Goal: Task Accomplishment & Management: Use online tool/utility

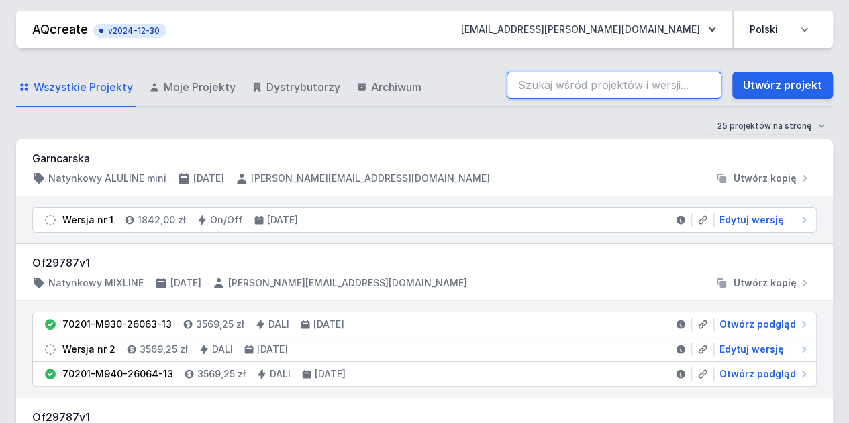
click at [546, 89] on input "search" at bounding box center [614, 85] width 215 height 27
click at [566, 90] on input "magni" at bounding box center [614, 85] width 215 height 27
type input "magniflex"
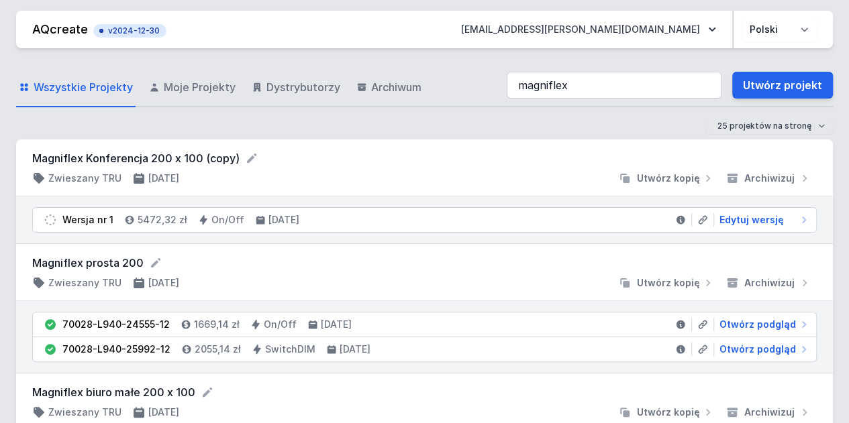
click at [440, 130] on div "25 projektów na stronę 50 projektów na stronę 100 projektów na stronę" at bounding box center [424, 126] width 817 height 16
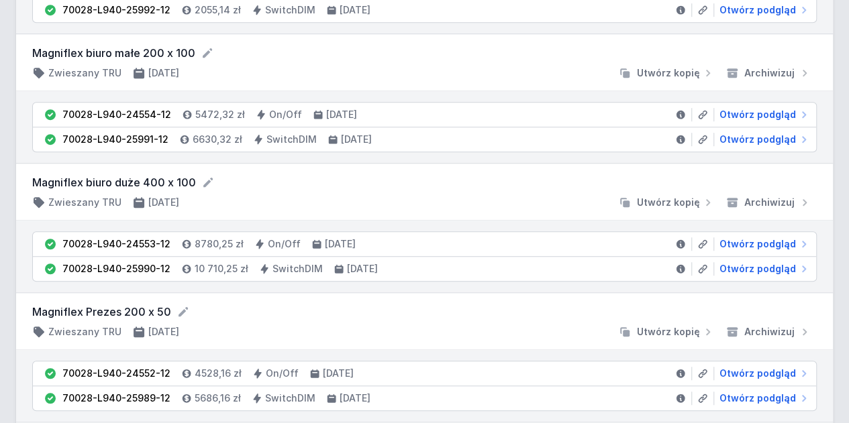
scroll to position [342, 0]
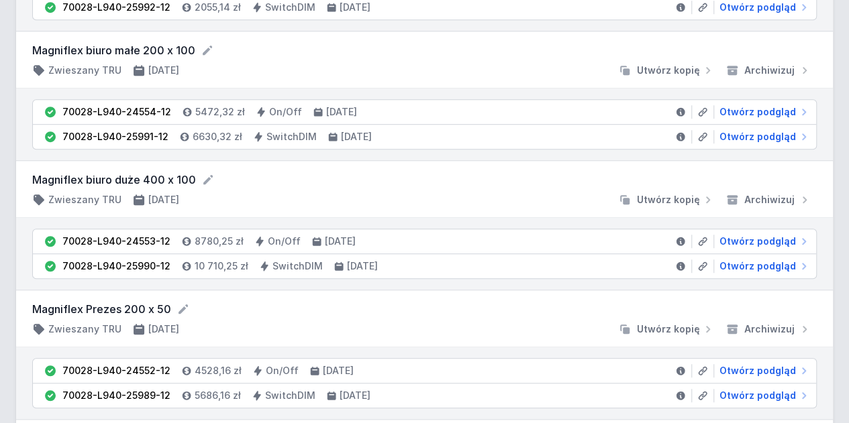
click at [424, 201] on div at bounding box center [401, 199] width 423 height 13
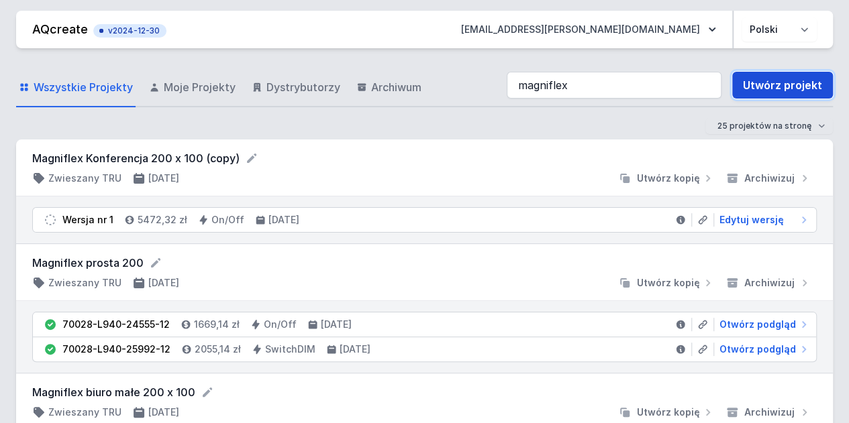
click at [755, 89] on link "Utwórz projekt" at bounding box center [782, 85] width 101 height 27
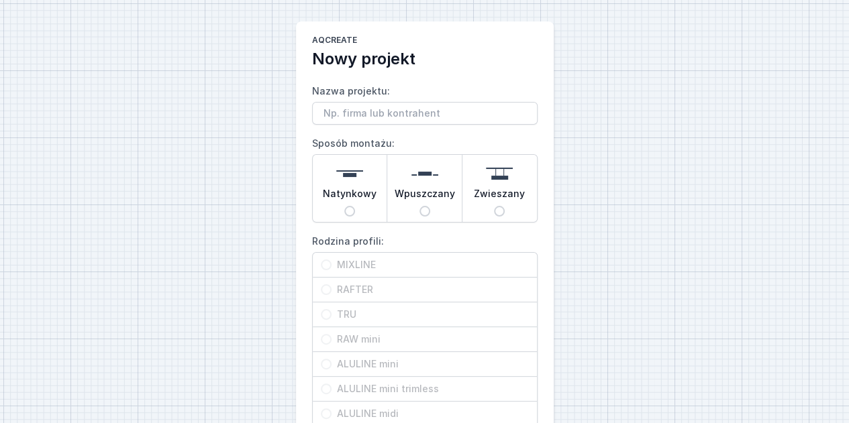
click at [495, 115] on input "Nazwa projektu:" at bounding box center [424, 113] width 225 height 23
type input "LEsinska Mixline 188 z przesunieciem"
click at [354, 191] on span "Natynkowy" at bounding box center [350, 196] width 54 height 19
click at [354, 206] on input "Natynkowy" at bounding box center [349, 211] width 11 height 11
radio input "true"
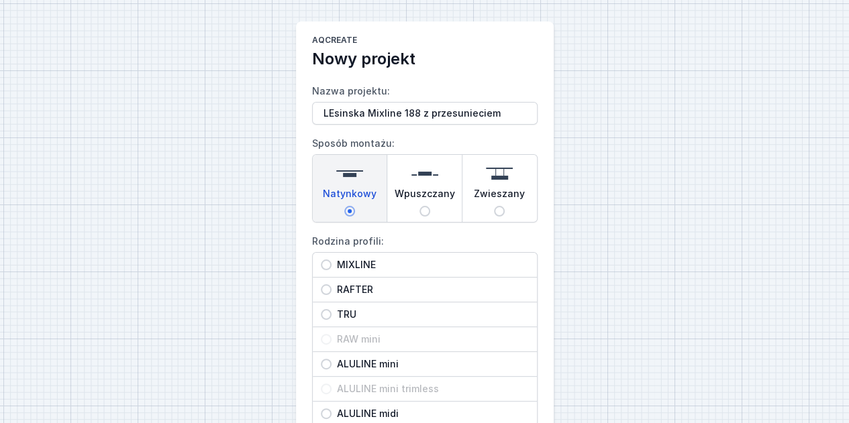
click at [357, 262] on span "MIXLINE" at bounding box center [429, 264] width 197 height 13
click at [331, 262] on input "MIXLINE" at bounding box center [326, 265] width 11 height 11
radio input "true"
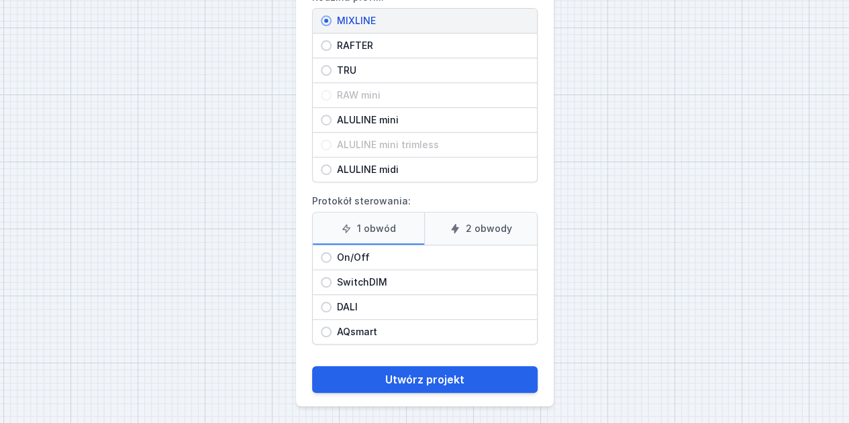
click at [329, 258] on input "On/Off" at bounding box center [326, 257] width 11 height 11
radio input "true"
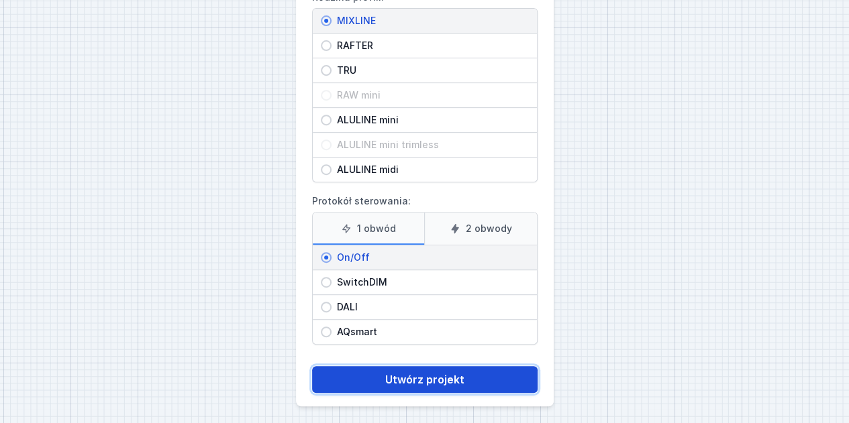
click at [433, 370] on button "Utwórz projekt" at bounding box center [424, 379] width 225 height 27
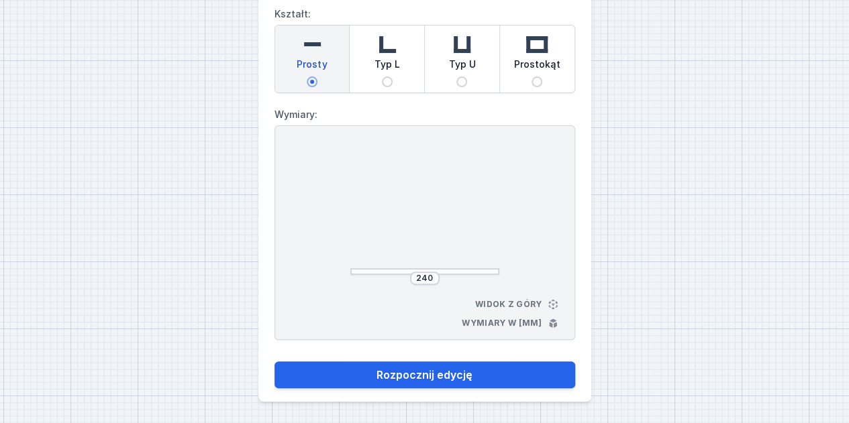
scroll to position [76, 0]
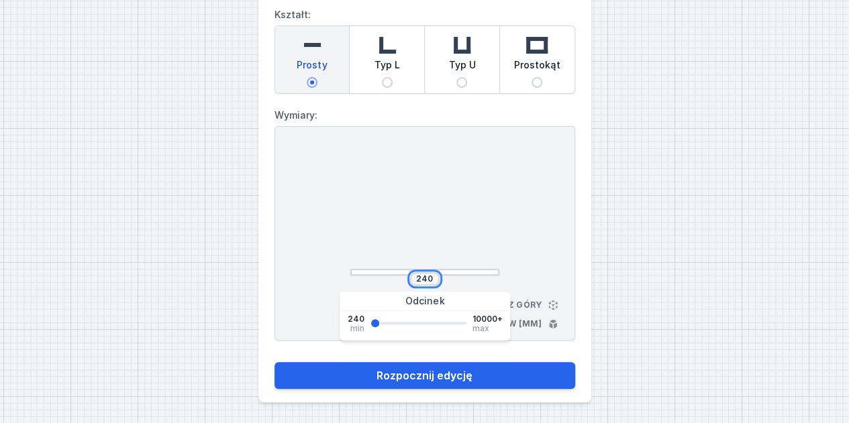
click at [433, 281] on input "240" at bounding box center [424, 279] width 21 height 11
type input "2"
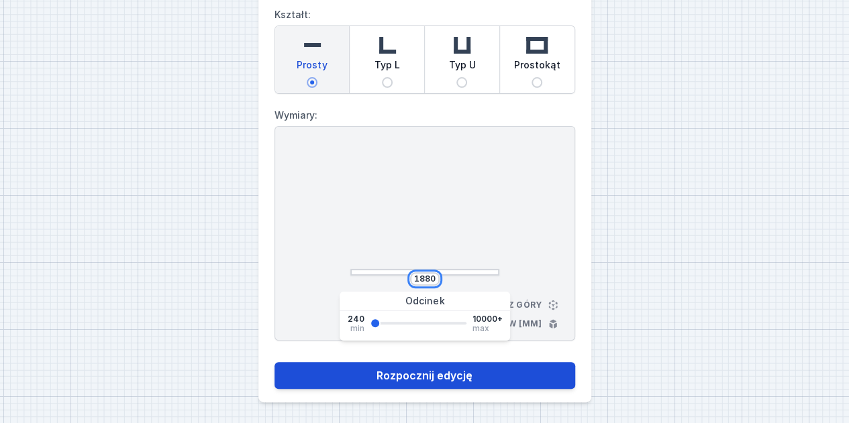
type input "1880"
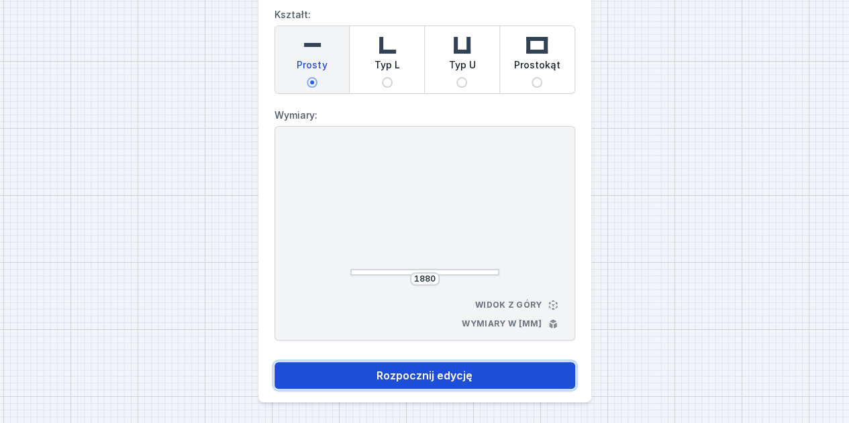
click at [407, 375] on button "Rozpocznij edycję" at bounding box center [424, 375] width 301 height 27
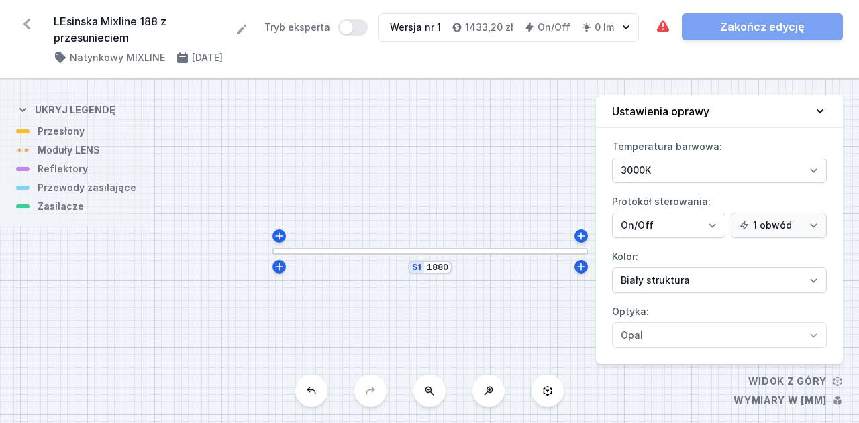
click at [821, 107] on icon at bounding box center [819, 111] width 13 height 13
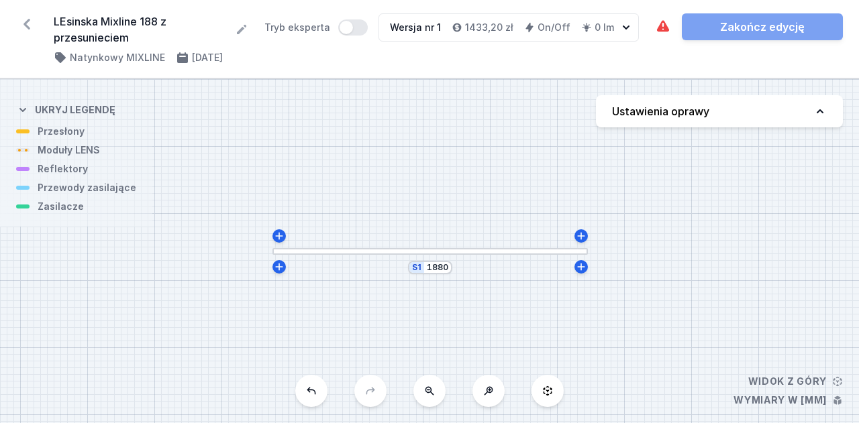
click at [435, 253] on div at bounding box center [429, 251] width 315 height 7
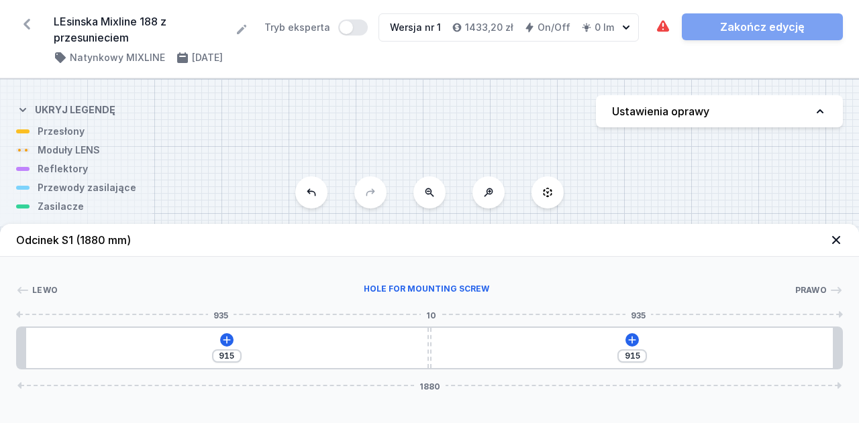
type input "914"
type input "916"
type input "951"
type input "879"
type input "972"
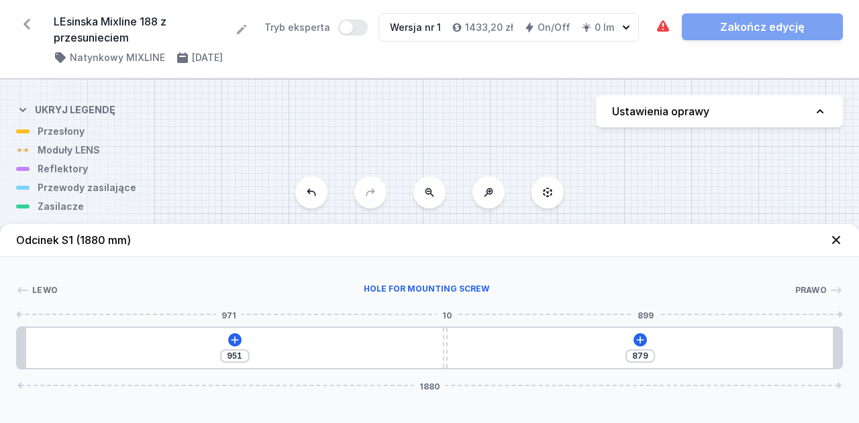
type input "858"
type input "991"
type input "839"
type input "1014"
type input "816"
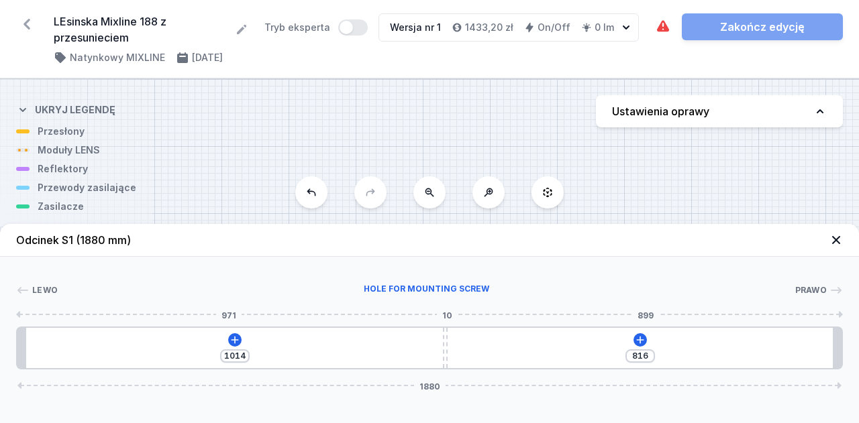
type input "1026"
type input "804"
type input "1038"
type input "792"
type input "1060"
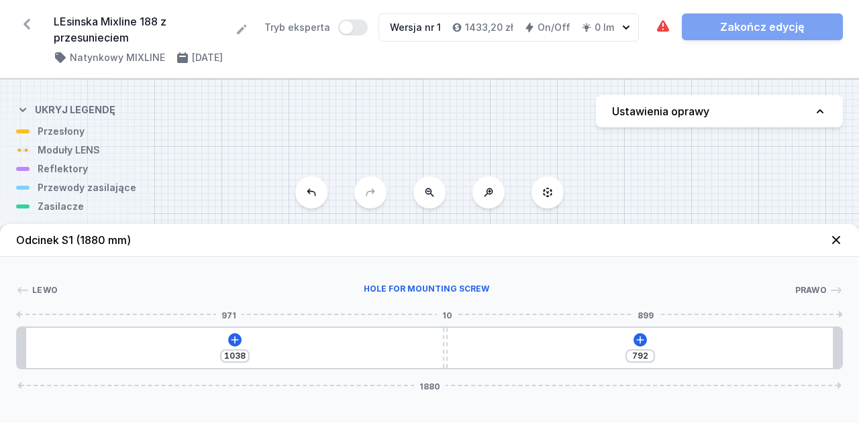
type input "770"
type input "1075"
type input "755"
type input "1091"
type input "739"
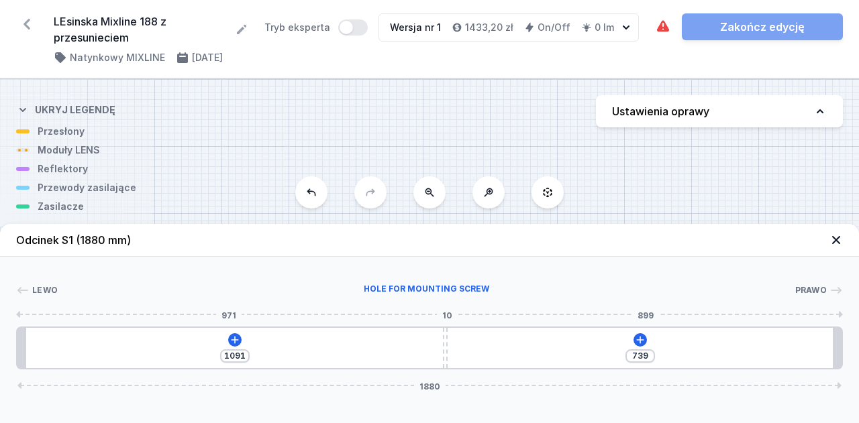
type input "1106"
type input "724"
type input "1120"
type input "710"
type input "1135"
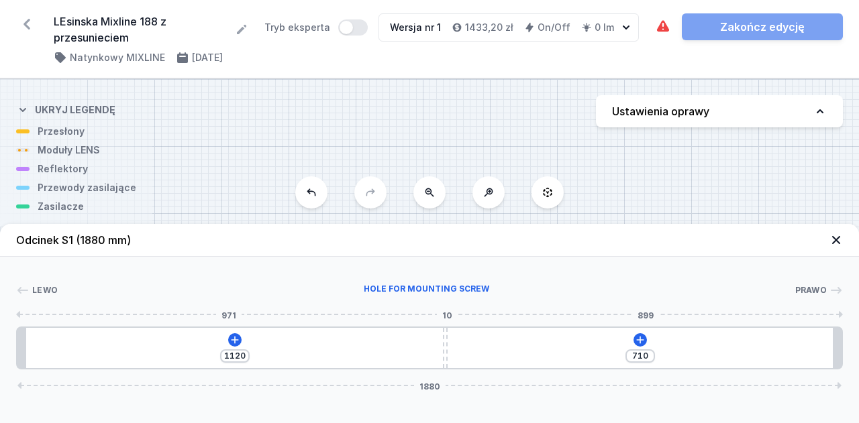
type input "695"
type input "1142"
type input "688"
type input "1147"
type input "683"
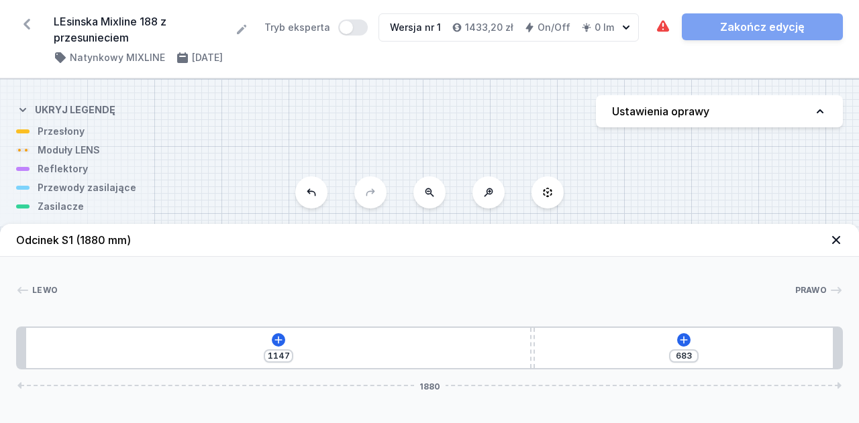
type input "1150"
type input "680"
type input "1153"
type input "677"
type input "1156"
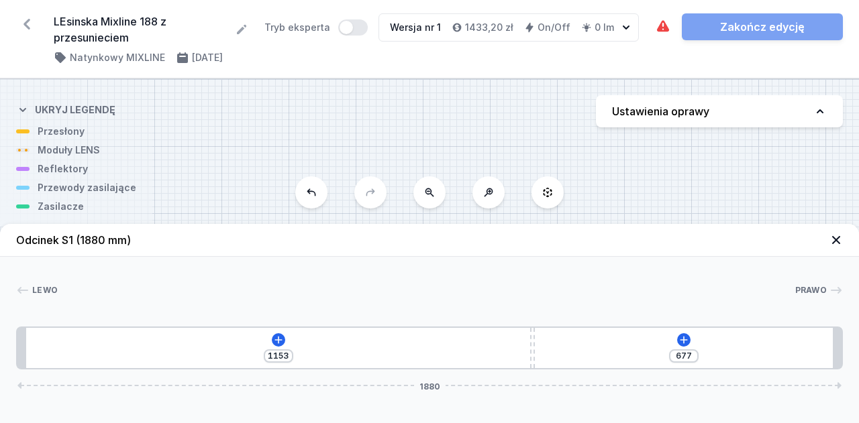
type input "674"
type input "1159"
type input "671"
type input "1160"
type input "670"
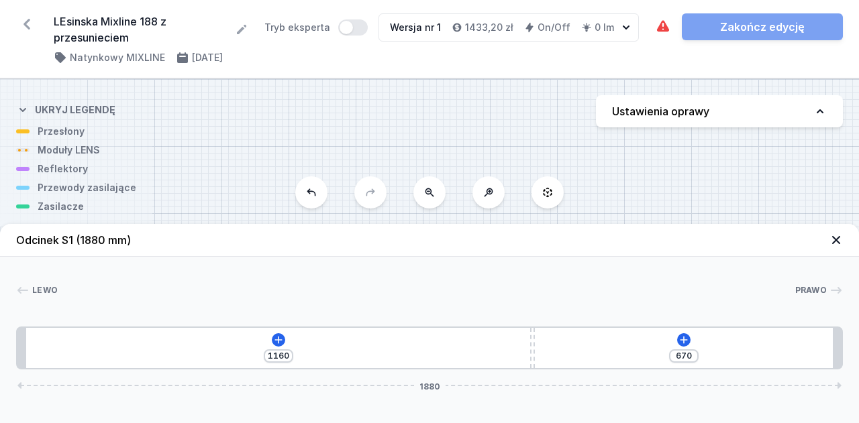
type input "1162"
type input "668"
type input "1168"
type input "662"
type input "1171"
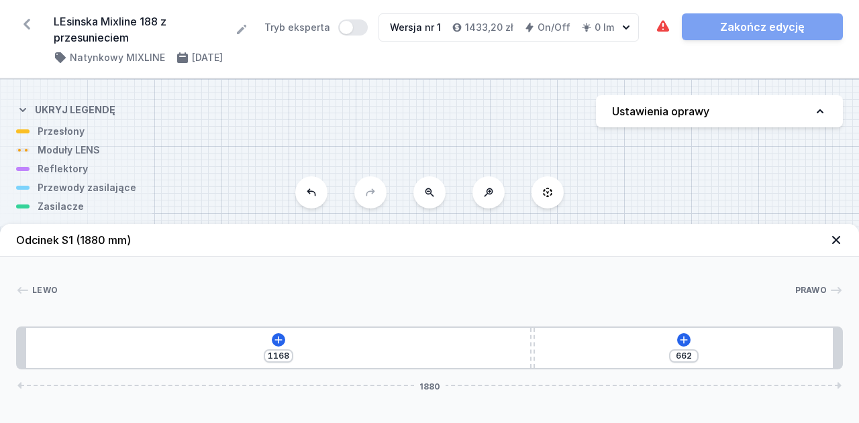
type input "659"
type input "1176"
type input "654"
type input "1178"
type input "652"
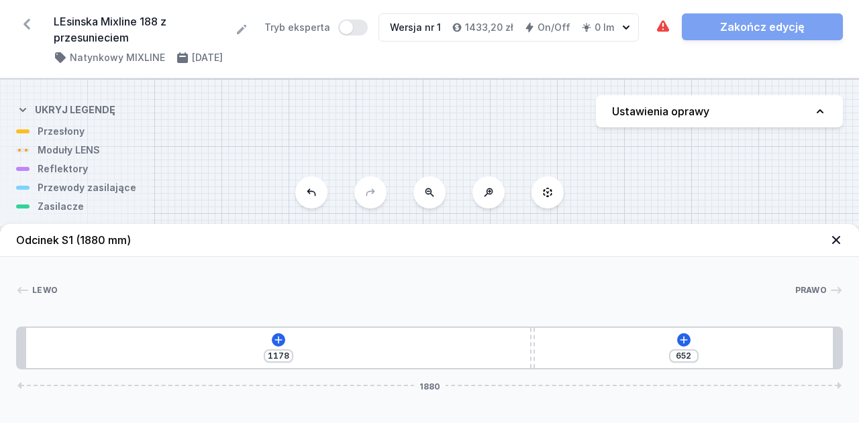
type input "1179"
type input "651"
type input "1181"
type input "649"
type input "1185"
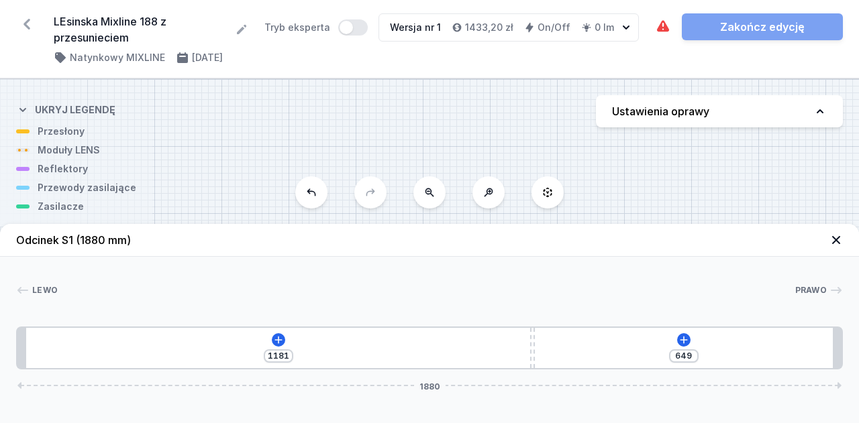
type input "645"
type input "1188"
type input "642"
type input "1191"
type input "639"
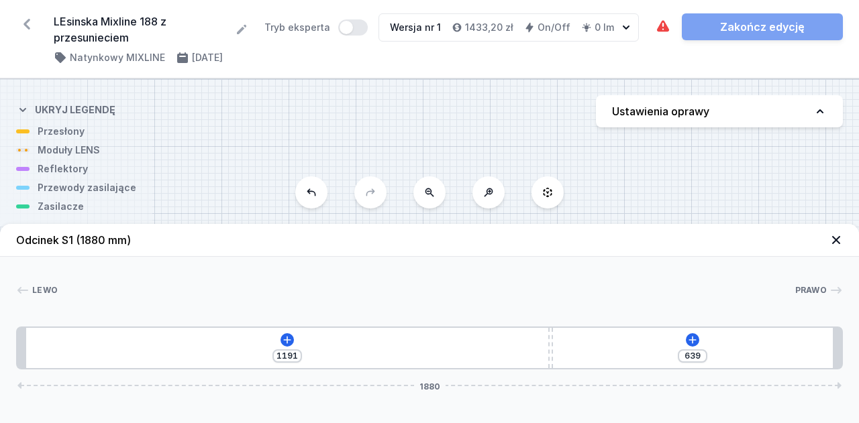
type input "1196"
type input "634"
type input "1197"
type input "633"
drag, startPoint x: 429, startPoint y: 342, endPoint x: 557, endPoint y: 336, distance: 128.3
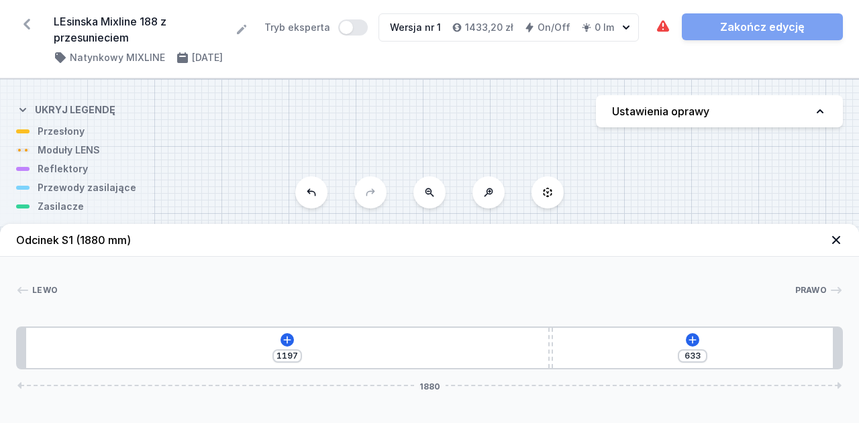
click at [557, 336] on div "[PHONE_NUMBER]" at bounding box center [429, 348] width 827 height 43
click at [289, 334] on button at bounding box center [288, 340] width 13 height 13
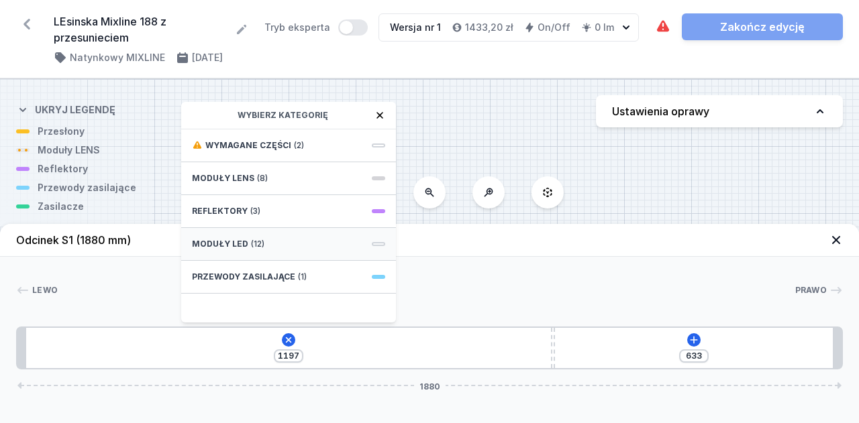
click at [323, 245] on div "Moduły LED (12)" at bounding box center [288, 244] width 215 height 33
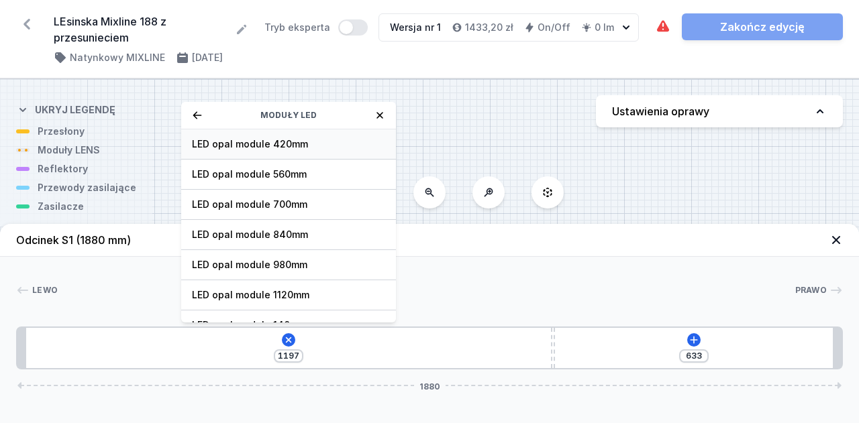
click at [321, 150] on span "LED opal module 420mm" at bounding box center [288, 144] width 193 height 13
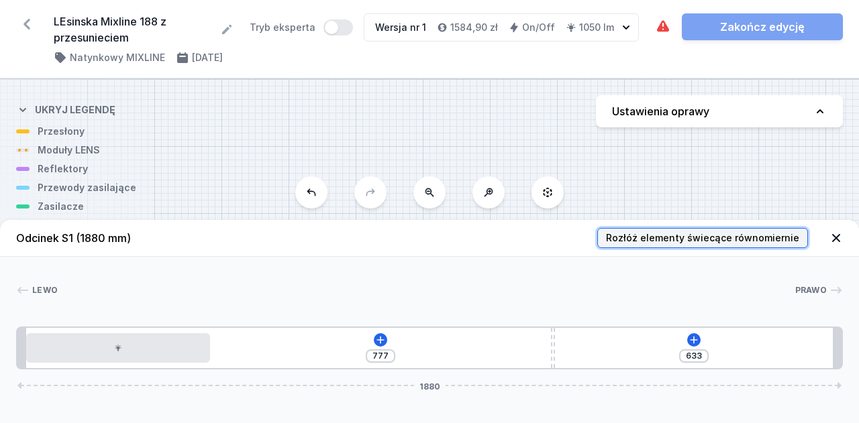
click at [705, 240] on span "Rozłóż elementy świecące równomiernie" at bounding box center [702, 238] width 193 height 13
type input "67"
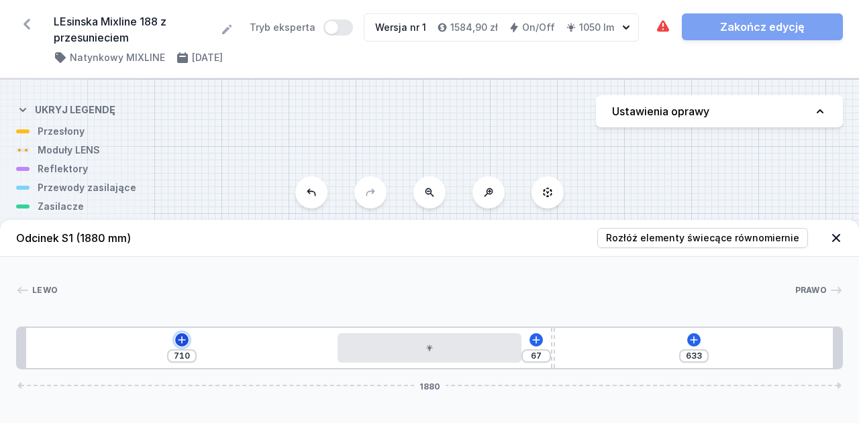
click at [177, 336] on icon at bounding box center [181, 340] width 11 height 11
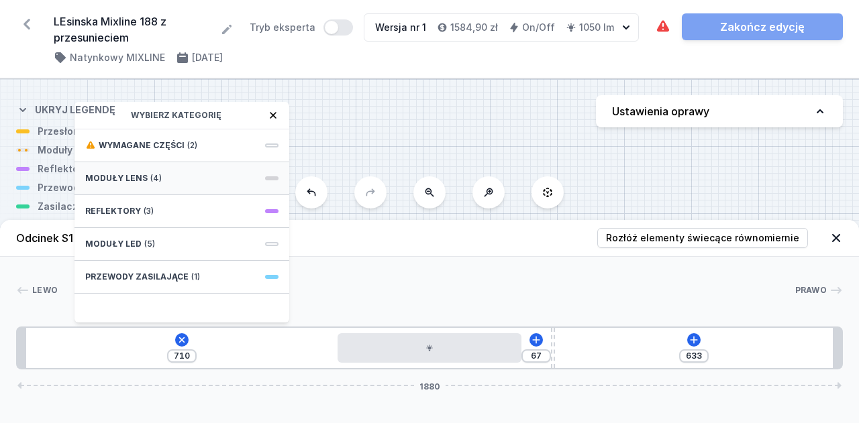
click at [196, 178] on div "Moduły LENS (4)" at bounding box center [181, 178] width 215 height 33
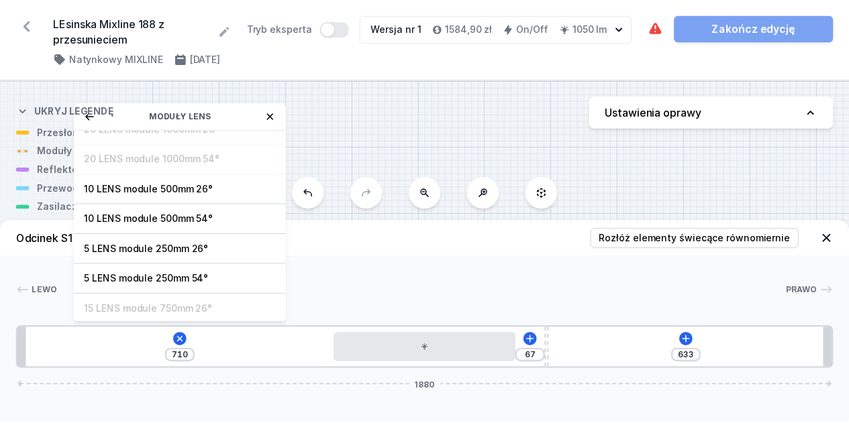
scroll to position [46, 0]
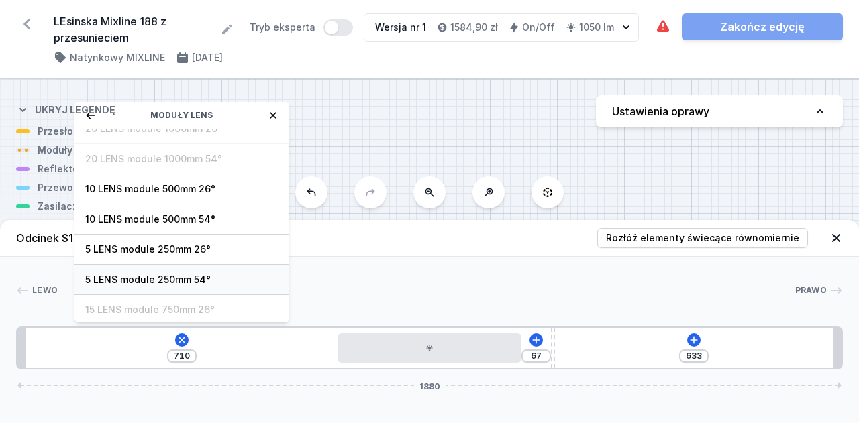
click at [182, 281] on span "5 LENS module 250mm 54°" at bounding box center [181, 279] width 193 height 13
type input "460"
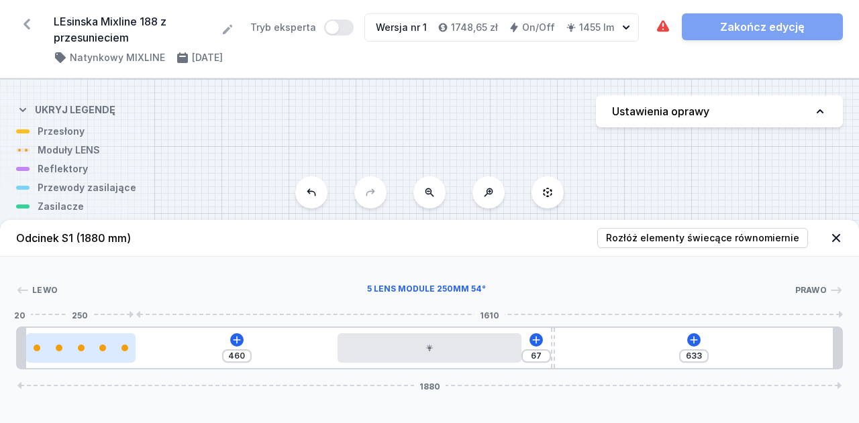
click at [87, 350] on div at bounding box center [80, 348] width 109 height 7
select select "1516"
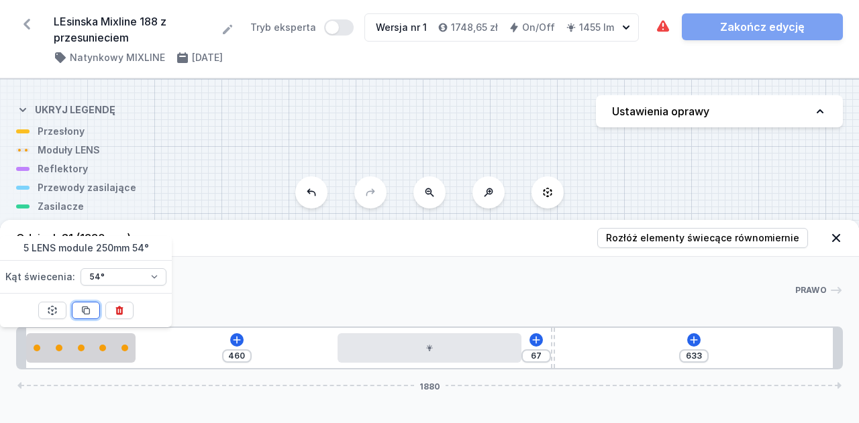
click at [86, 307] on icon at bounding box center [86, 310] width 7 height 7
type input "210"
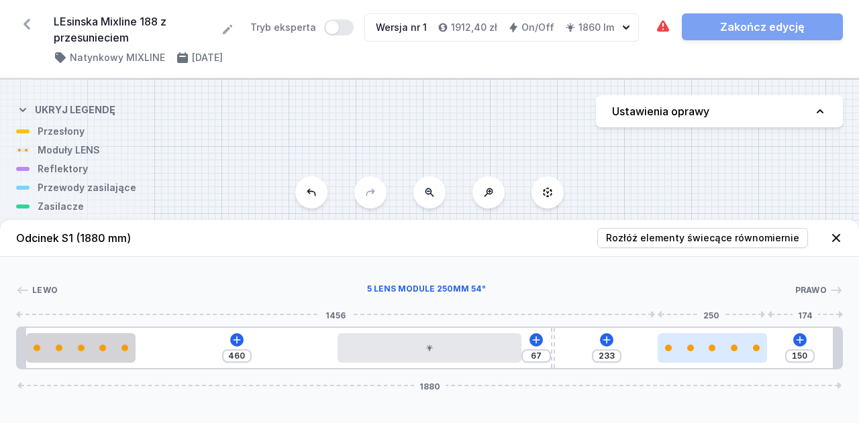
drag, startPoint x: 199, startPoint y: 346, endPoint x: 727, endPoint y: 344, distance: 528.8
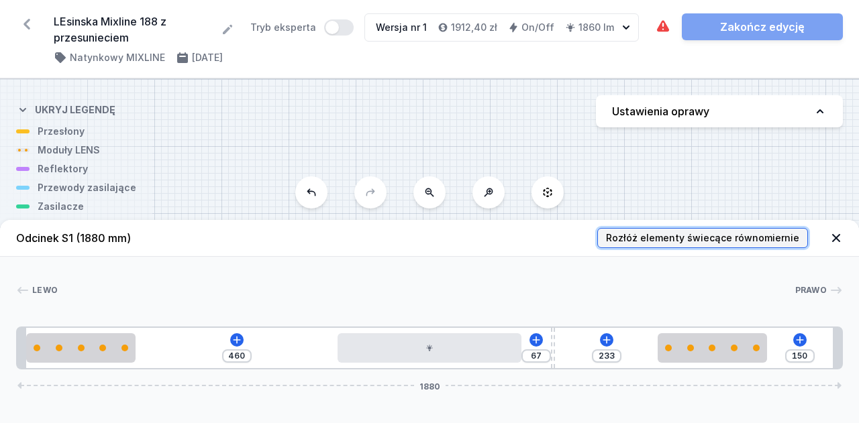
click at [711, 234] on span "Rozłóż elementy świecące równomiernie" at bounding box center [702, 238] width 193 height 13
type input "220"
type input "240"
type input "163"
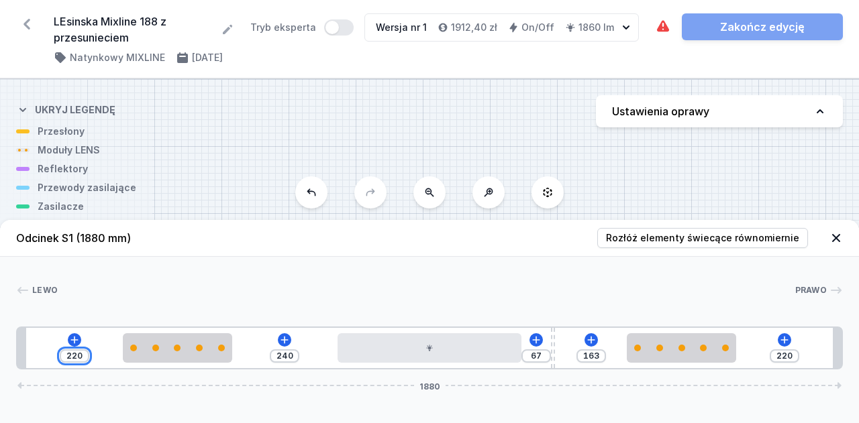
click at [83, 355] on input "220" at bounding box center [74, 356] width 21 height 11
type input "459"
type input "1"
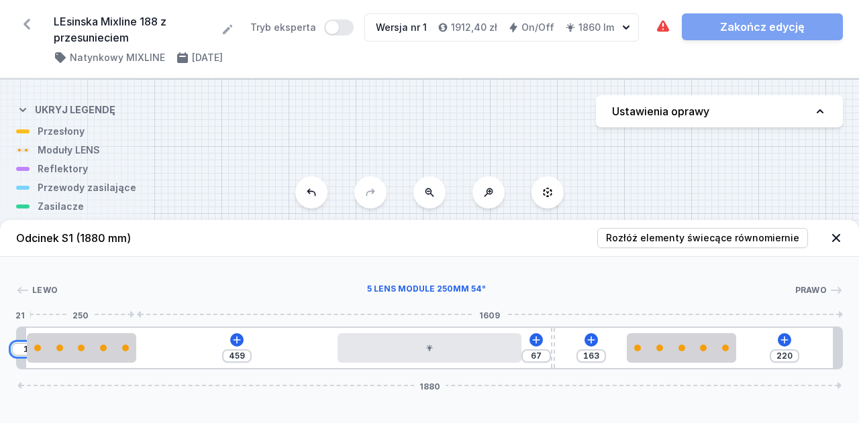
type input "450"
type input "10"
type input "360"
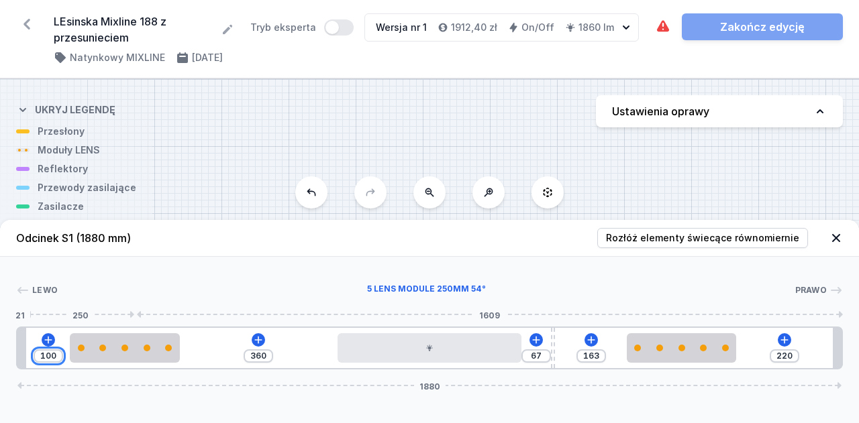
type input "100"
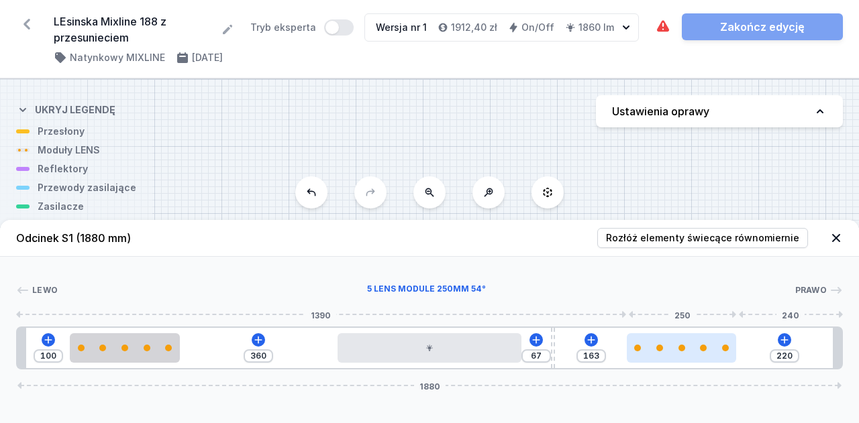
type input "230"
type input "153"
type input "225"
type input "158"
type input "221"
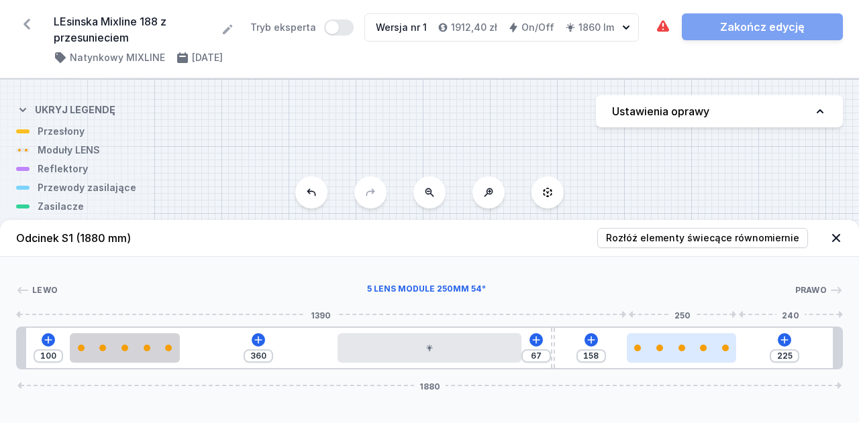
type input "162"
type input "218"
type input "165"
type input "216"
type input "167"
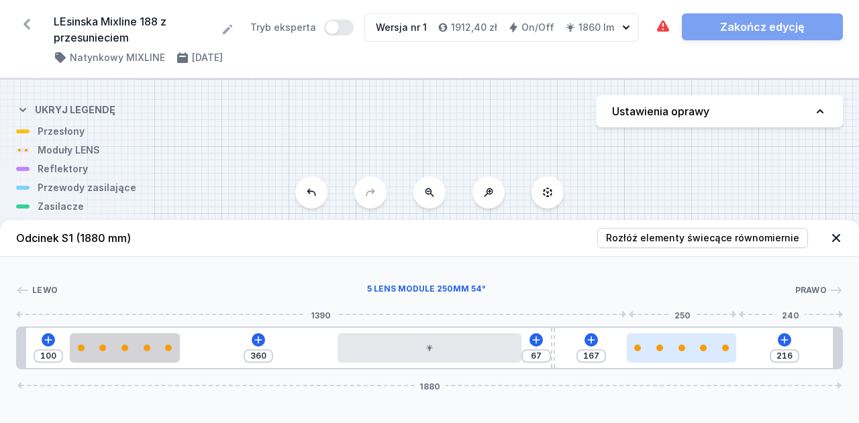
type input "215"
type input "168"
type input "210"
type input "173"
type input "195"
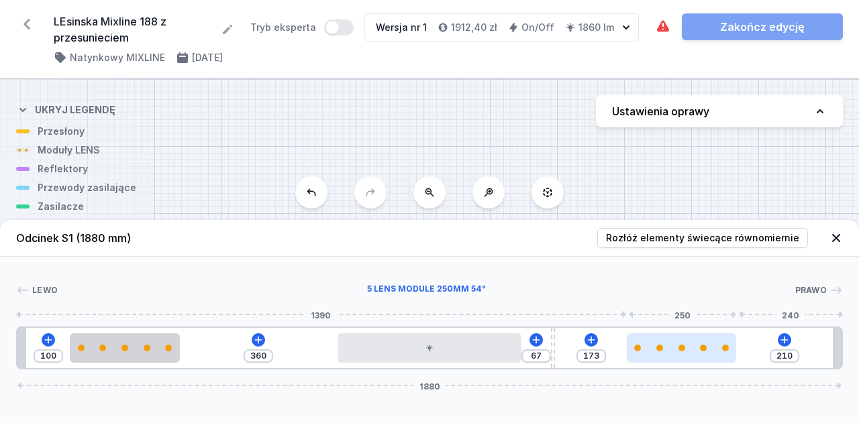
type input "188"
type input "194"
type input "189"
type input "186"
type input "197"
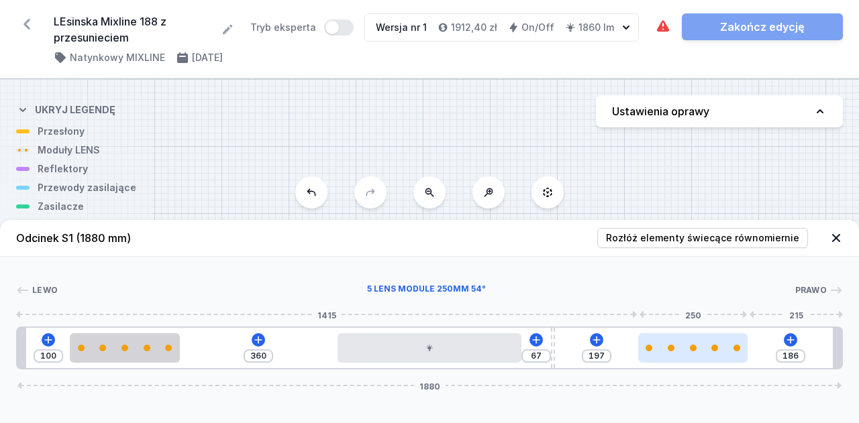
type input "182"
type input "201"
type input "177"
type input "206"
type input "173"
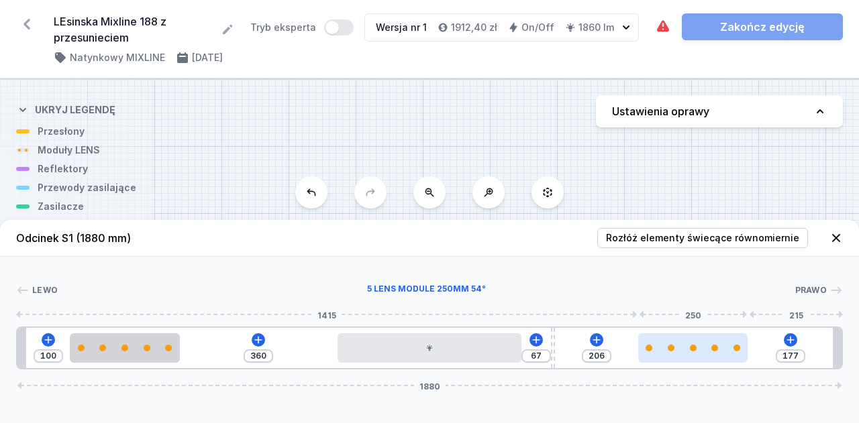
type input "210"
type input "170"
type input "213"
type input "168"
type input "215"
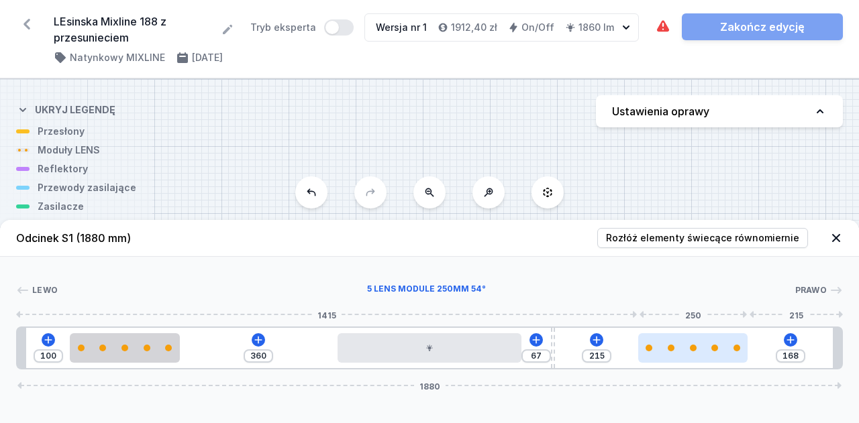
type input "167"
type input "216"
type input "164"
type input "219"
type input "162"
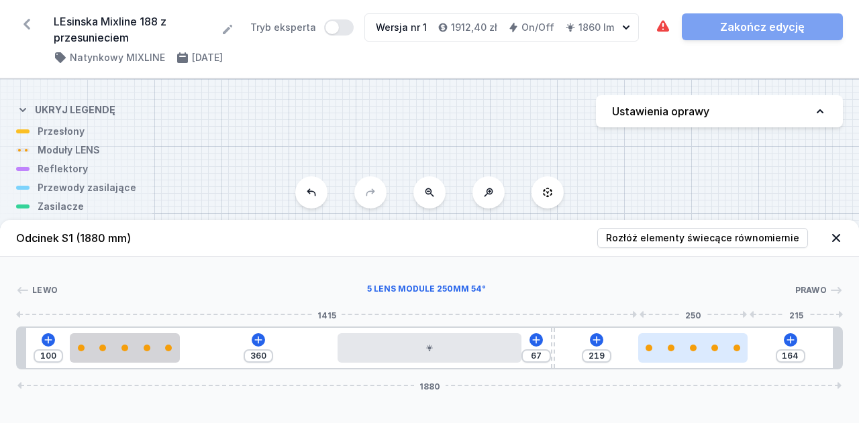
type input "221"
type input "159"
type input "224"
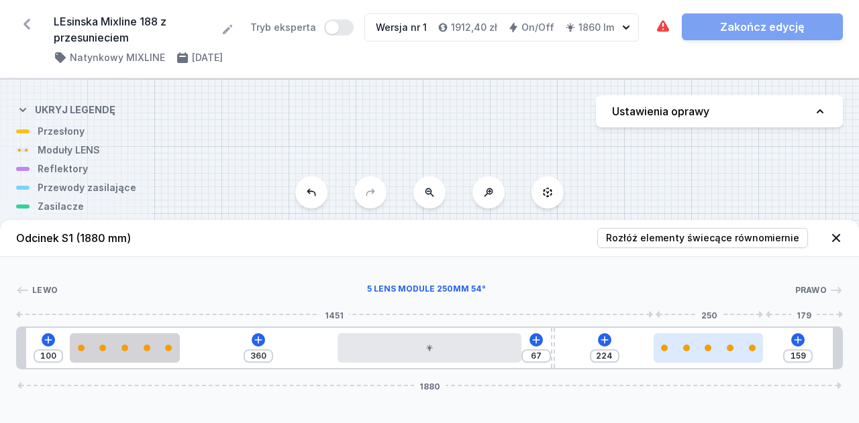
type input "158"
type input "225"
type input "156"
type input "227"
type input "155"
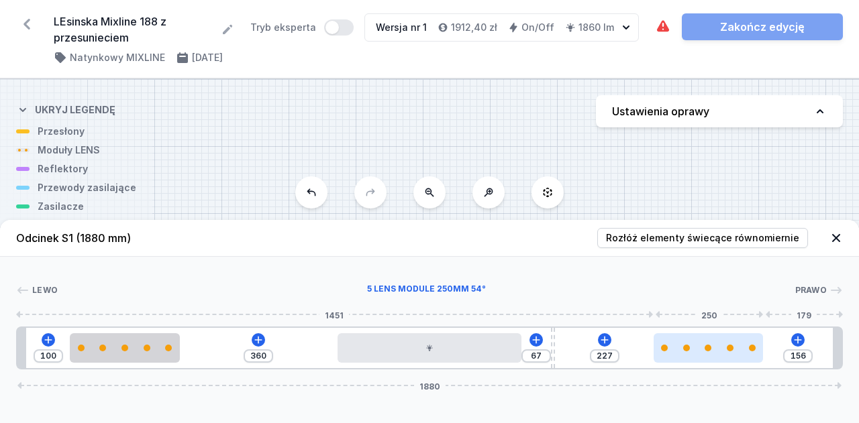
type input "228"
type input "153"
type input "230"
type input "150"
type input "233"
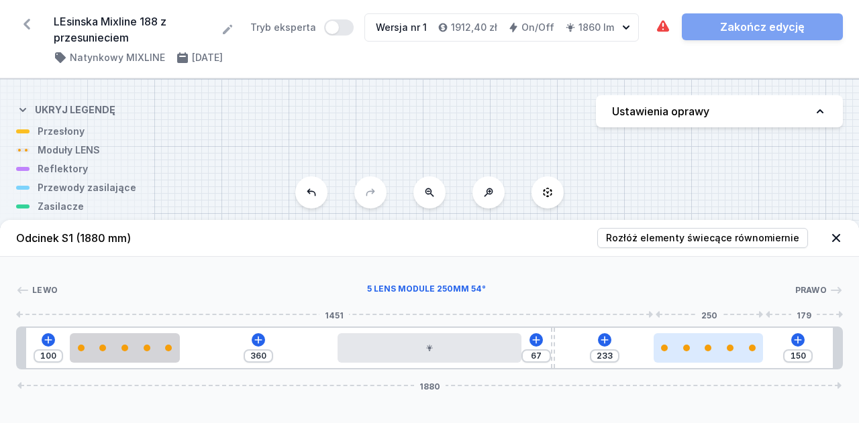
type input "149"
type input "234"
type input "143"
type input "240"
type input "140"
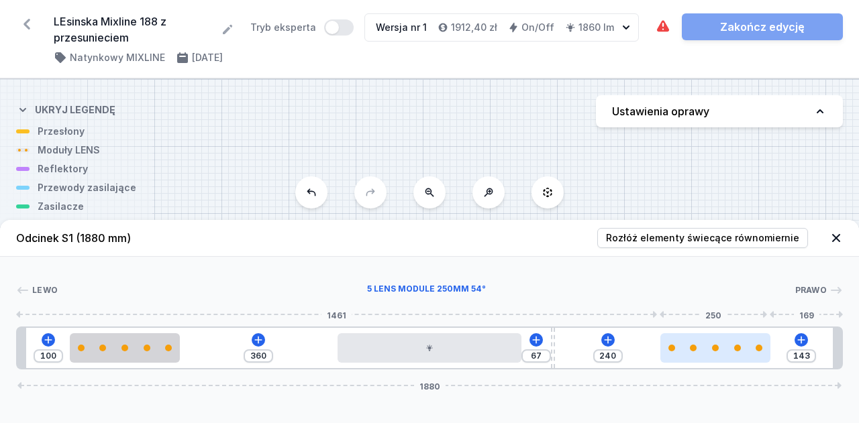
type input "243"
type input "137"
type input "246"
type input "135"
type input "248"
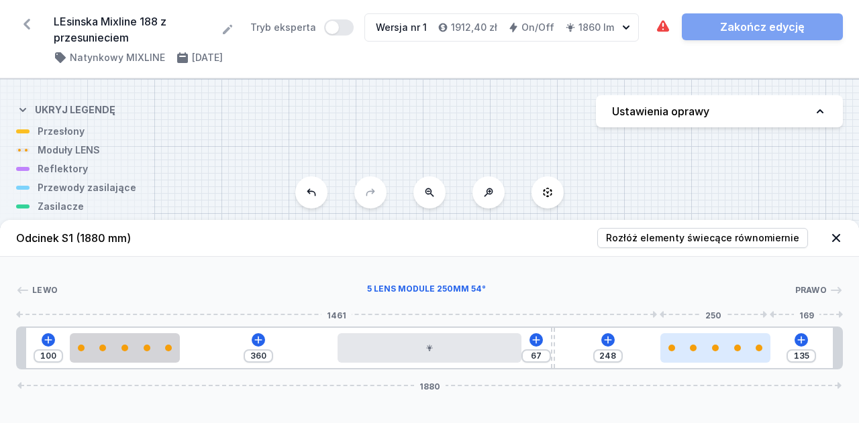
type input "134"
type input "249"
type input "132"
type input "251"
type input "131"
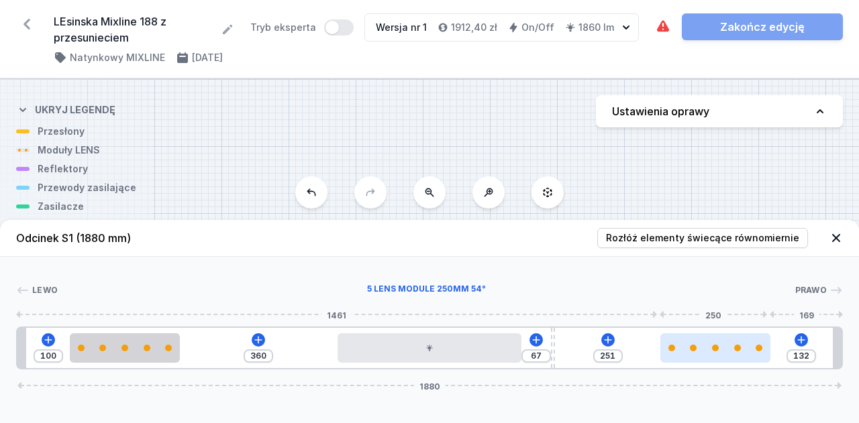
type input "252"
type input "129"
type input "254"
type input "128"
type input "255"
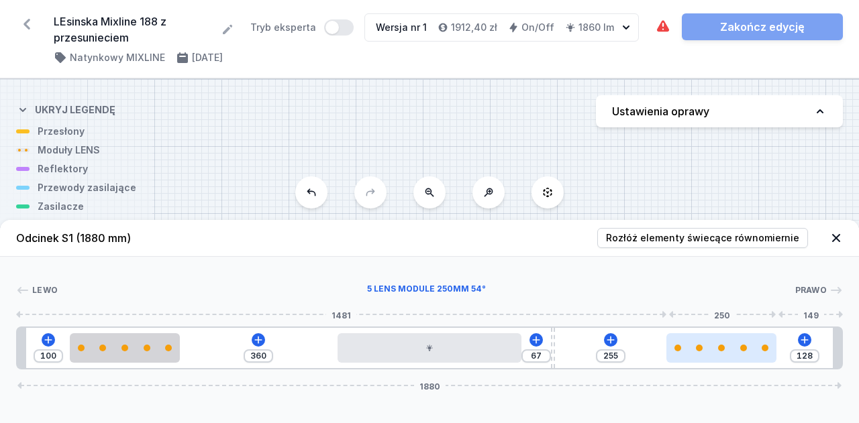
type input "125"
type input "258"
type input "123"
type input "260"
type input "120"
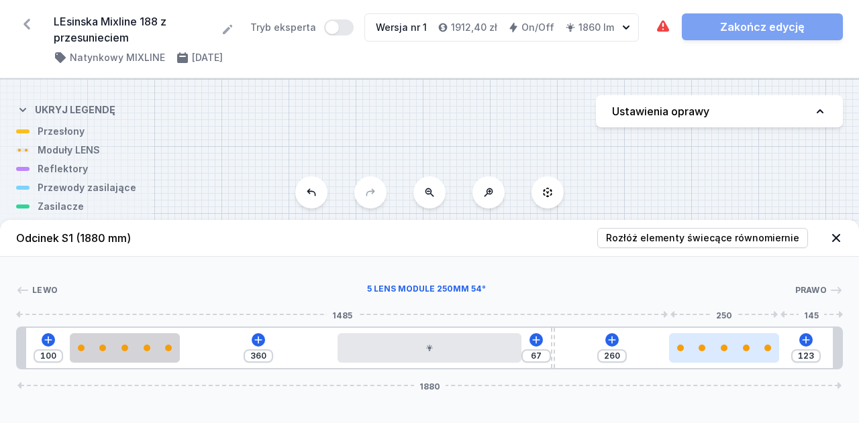
type input "263"
type input "119"
type input "264"
type input "118"
type input "265"
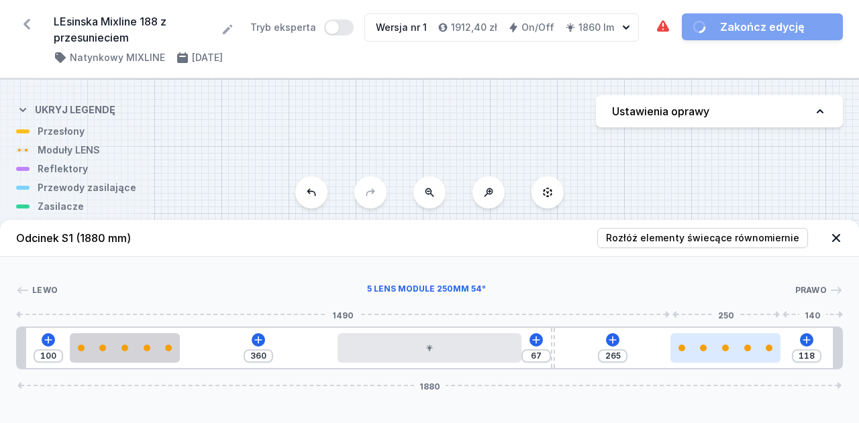
type input "115"
type input "268"
type input "112"
type input "271"
type input "110"
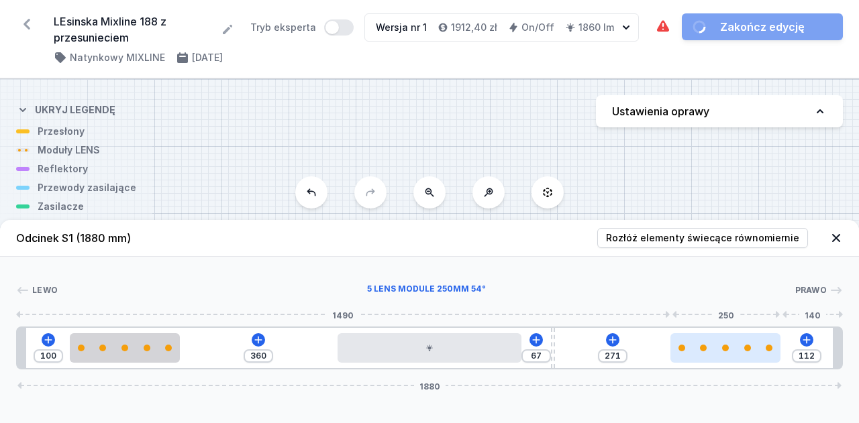
type input "273"
type input "109"
type input "274"
type input "106"
type input "277"
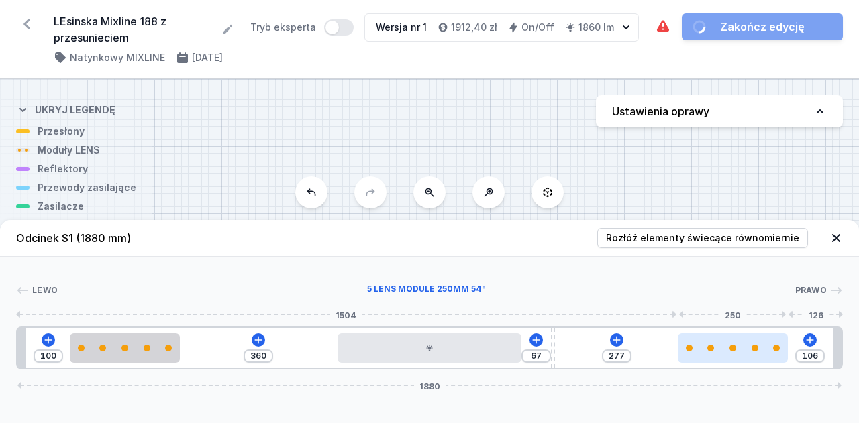
type input "103"
type input "280"
type input "101"
type input "282"
type input "94"
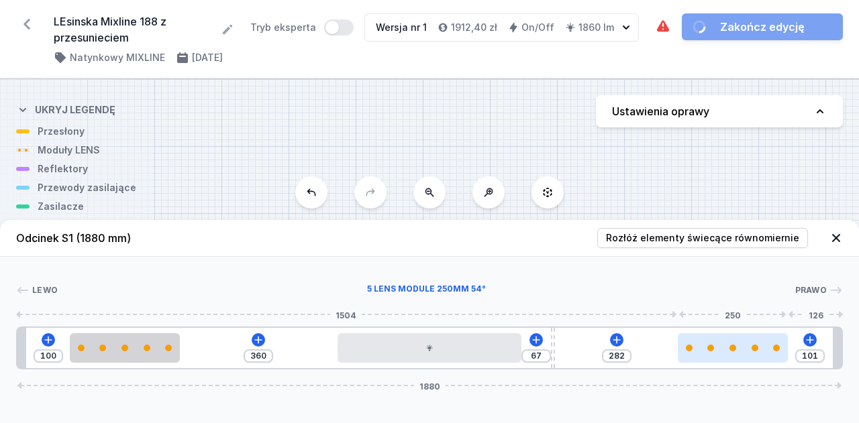
type input "289"
type input "91"
type input "292"
type input "86"
type input "297"
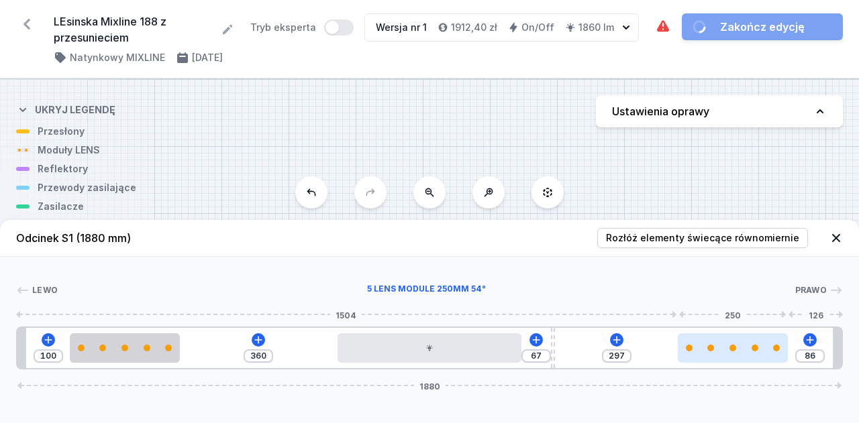
type input "85"
type input "298"
type input "82"
type input "301"
type input "85"
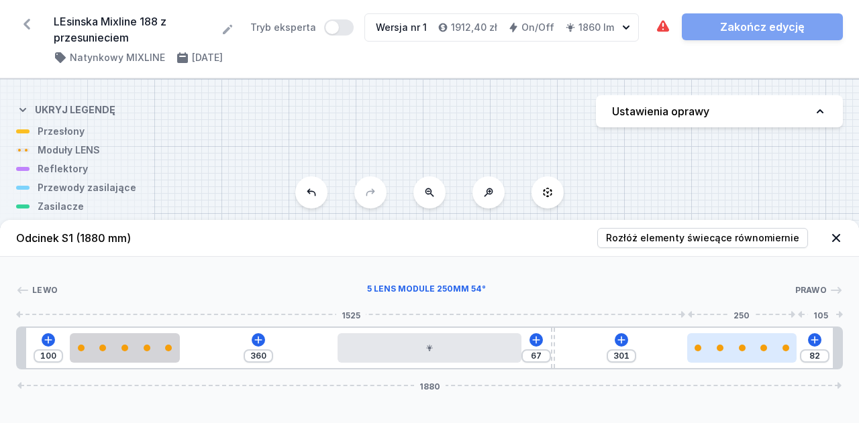
type input "298"
type input "89"
type input "294"
type input "91"
type input "292"
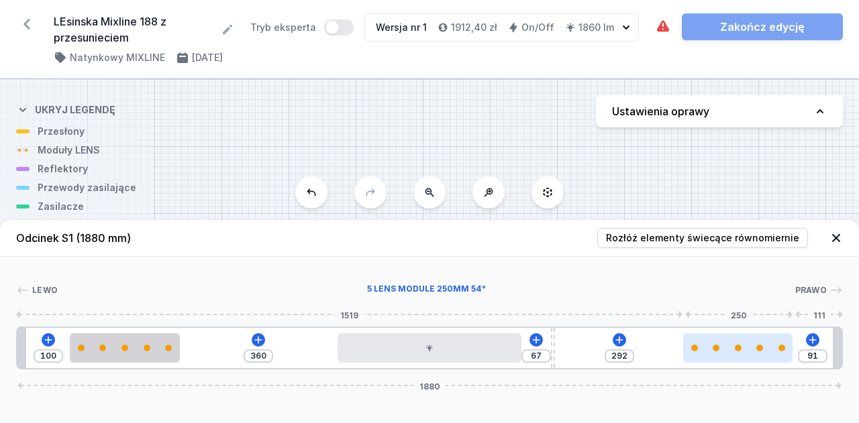
type input "92"
type input "291"
type input "94"
type input "289"
type input "98"
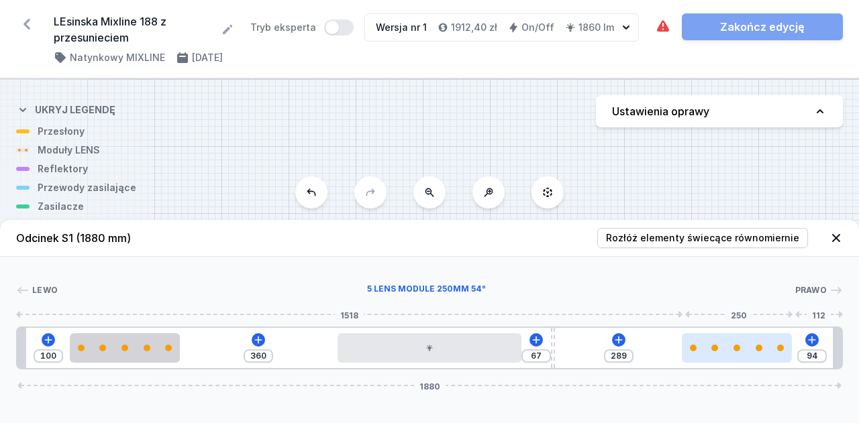
type input "285"
drag, startPoint x: 705, startPoint y: 357, endPoint x: 766, endPoint y: 354, distance: 61.2
click at [766, 354] on div at bounding box center [734, 349] width 109 height 30
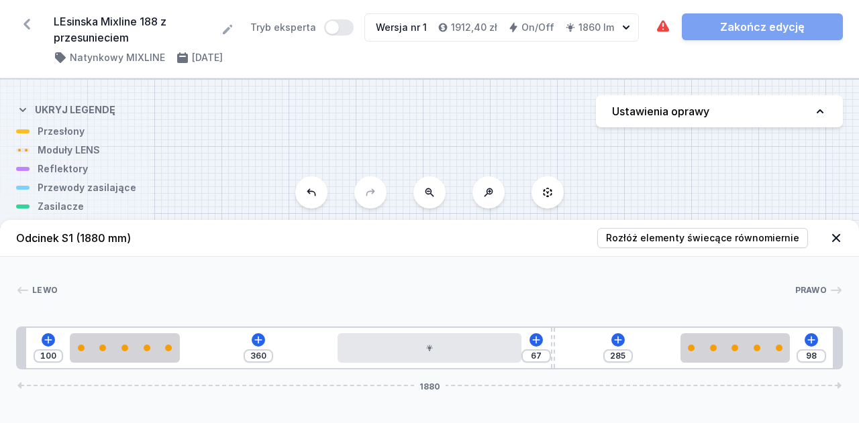
click at [629, 356] on div "285" at bounding box center [618, 356] width 30 height 13
click at [627, 355] on input "285" at bounding box center [617, 356] width 21 height 11
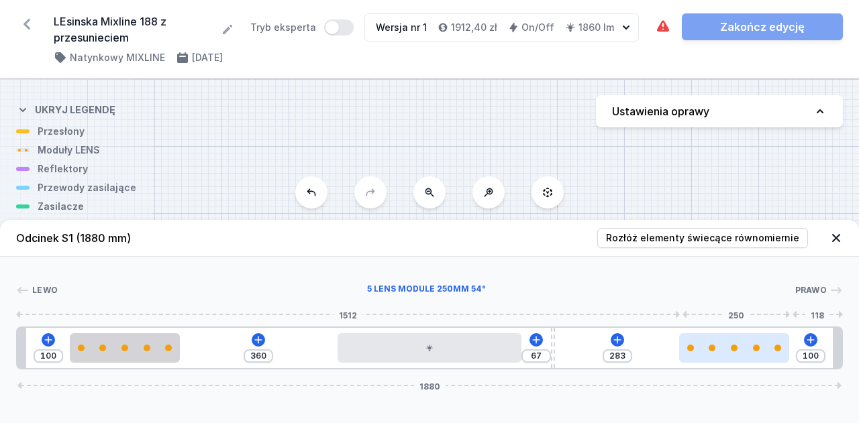
drag, startPoint x: 628, startPoint y: 354, endPoint x: 748, endPoint y: 362, distance: 119.7
click at [748, 362] on div at bounding box center [733, 349] width 109 height 30
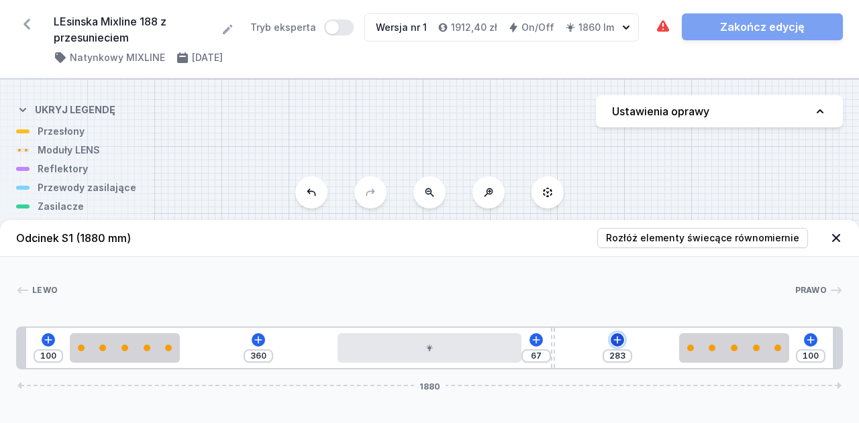
click at [615, 342] on icon at bounding box center [617, 340] width 11 height 11
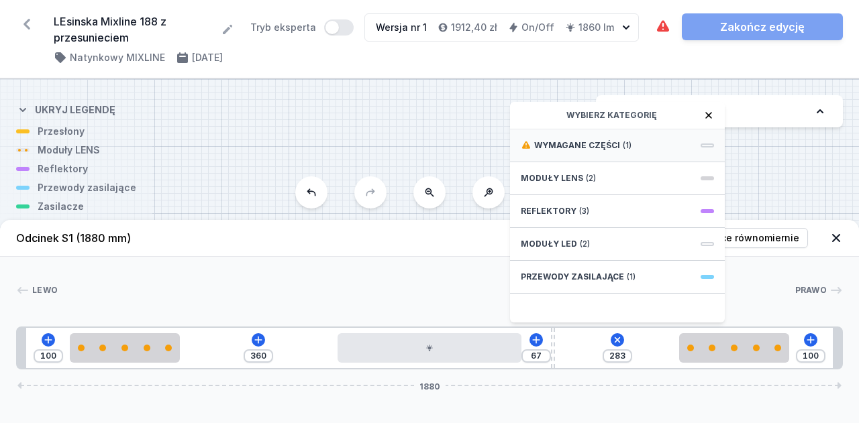
click at [663, 152] on div "Wymagane części (1)" at bounding box center [617, 146] width 215 height 33
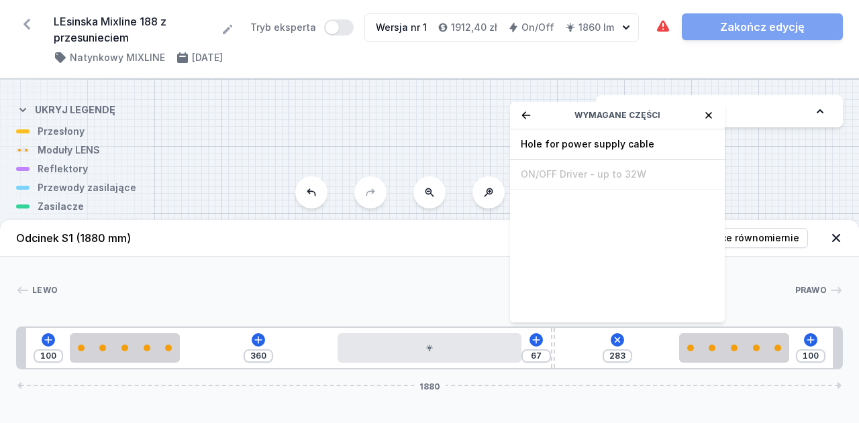
click at [663, 152] on div "Hole for power supply cable" at bounding box center [617, 145] width 215 height 30
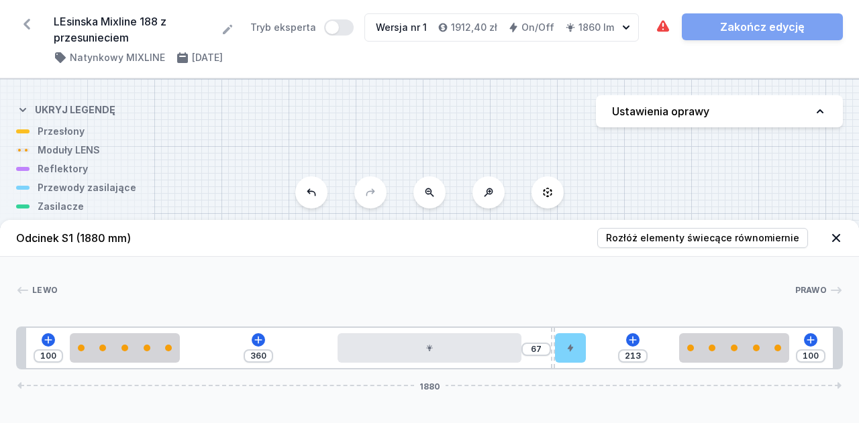
drag, startPoint x: 576, startPoint y: 352, endPoint x: 608, endPoint y: 353, distance: 31.5
click at [608, 353] on div "100 360 67 213 100 1880" at bounding box center [429, 348] width 827 height 43
drag, startPoint x: 582, startPoint y: 344, endPoint x: 591, endPoint y: 351, distance: 11.9
click at [591, 351] on div "100 360 67 213 100 1880" at bounding box center [429, 348] width 827 height 43
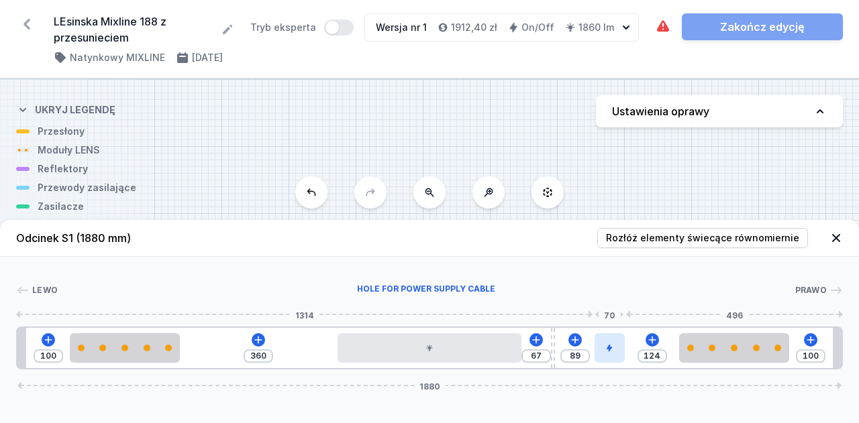
drag, startPoint x: 570, startPoint y: 346, endPoint x: 615, endPoint y: 342, distance: 44.5
click at [615, 342] on div at bounding box center [610, 349] width 31 height 30
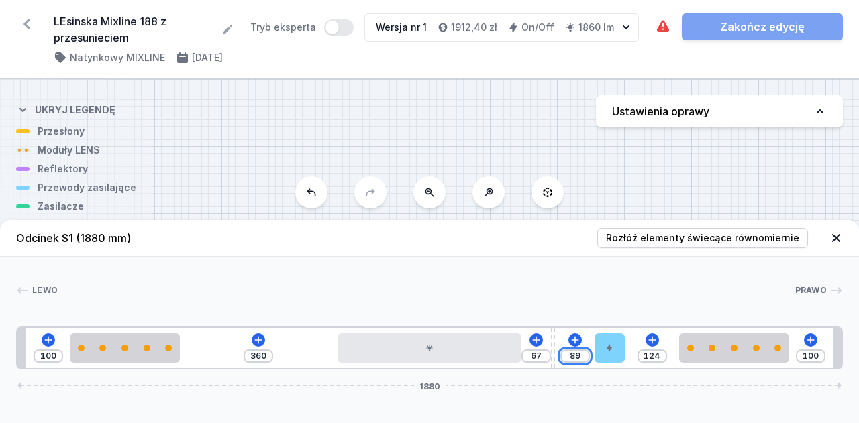
click at [582, 358] on input "89" at bounding box center [574, 356] width 21 height 11
click at [611, 288] on div at bounding box center [426, 290] width 737 height 13
click at [254, 339] on icon at bounding box center [258, 340] width 11 height 11
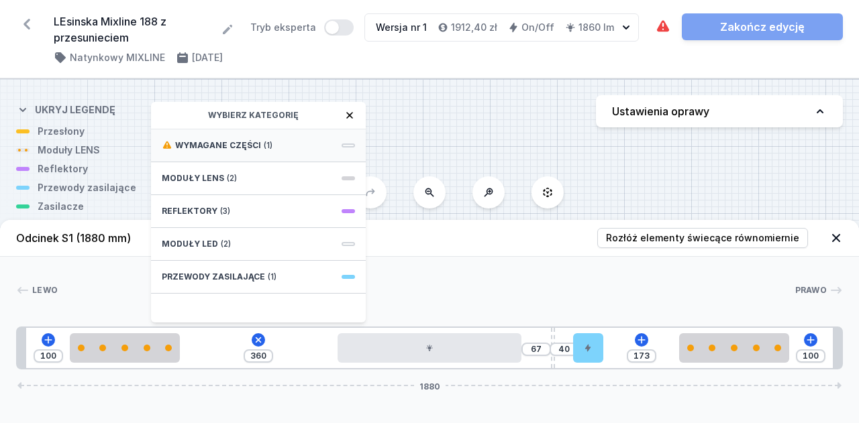
click at [306, 151] on div "Wymagane części (1)" at bounding box center [258, 146] width 215 height 33
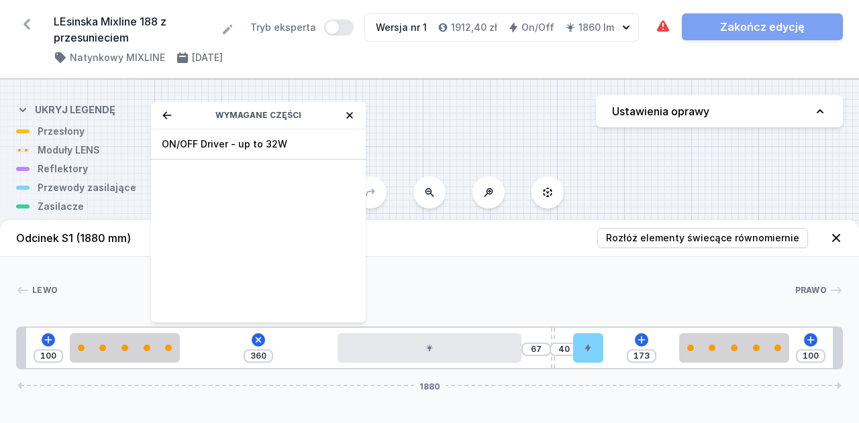
click at [306, 151] on span "ON/OFF Driver - up to 32W" at bounding box center [258, 144] width 193 height 13
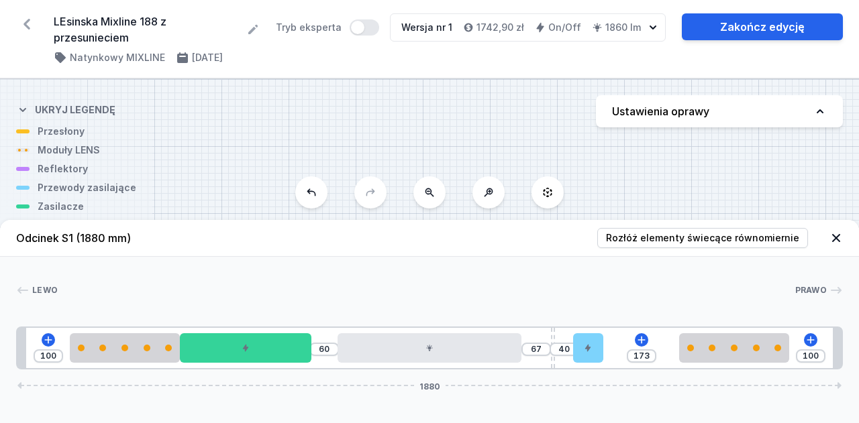
click at [785, 176] on div "S1 1880" at bounding box center [429, 251] width 859 height 344
click at [411, 142] on div "S1 1880" at bounding box center [429, 251] width 859 height 344
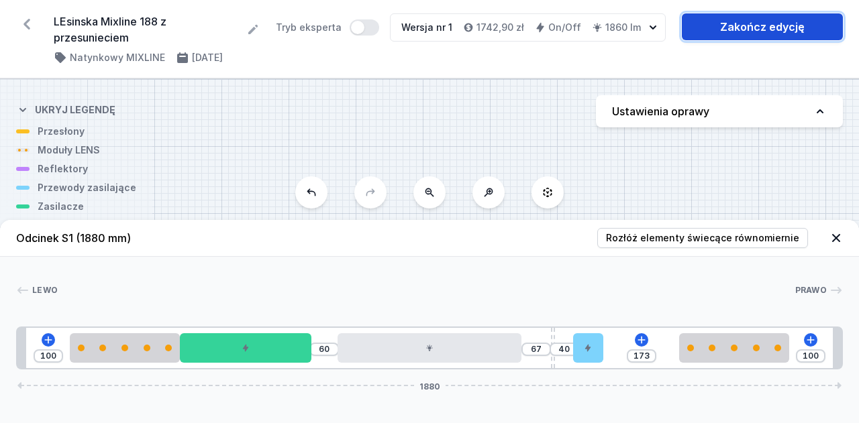
click at [718, 26] on link "Zakończ edycję" at bounding box center [762, 26] width 161 height 27
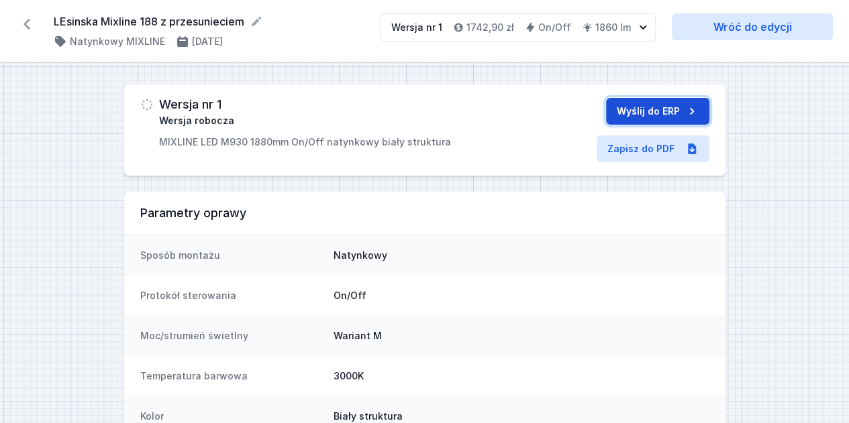
click at [631, 105] on button "Wyślij do ERP" at bounding box center [657, 111] width 103 height 27
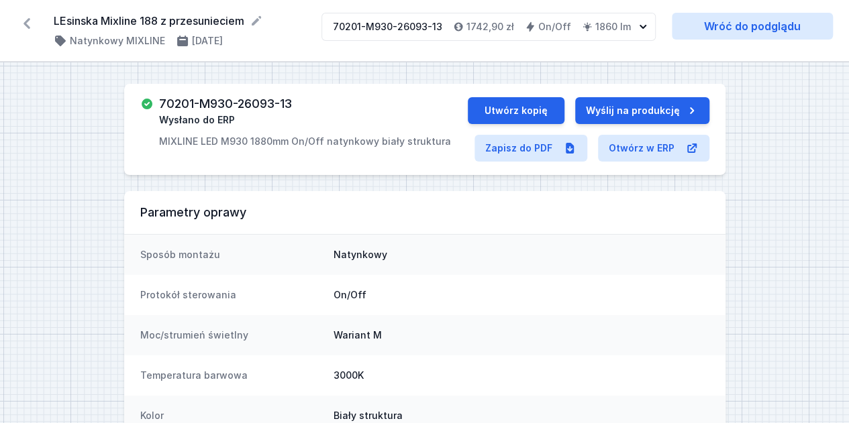
scroll to position [3, 0]
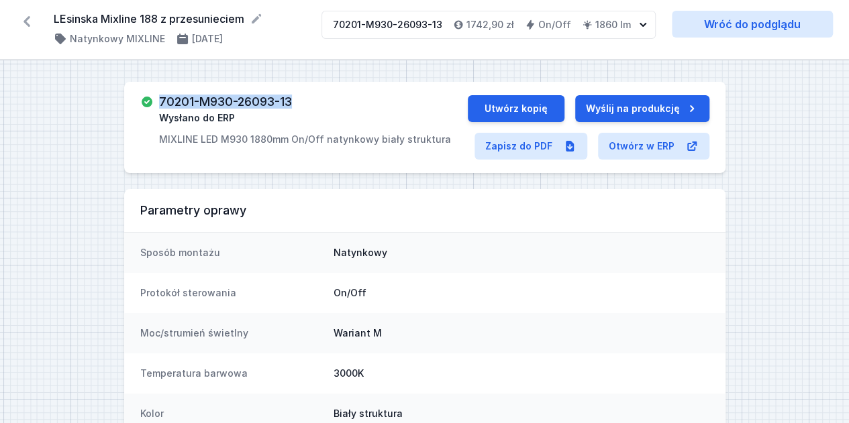
drag, startPoint x: 295, startPoint y: 99, endPoint x: 161, endPoint y: 91, distance: 134.5
click at [161, 91] on div "70201-M930-26093-13 Wysłano do ERP MIXLINE LED M930 1880mm On/Off natynkowy bia…" at bounding box center [424, 127] width 601 height 91
copy h3 "70201-M930-26093-13"
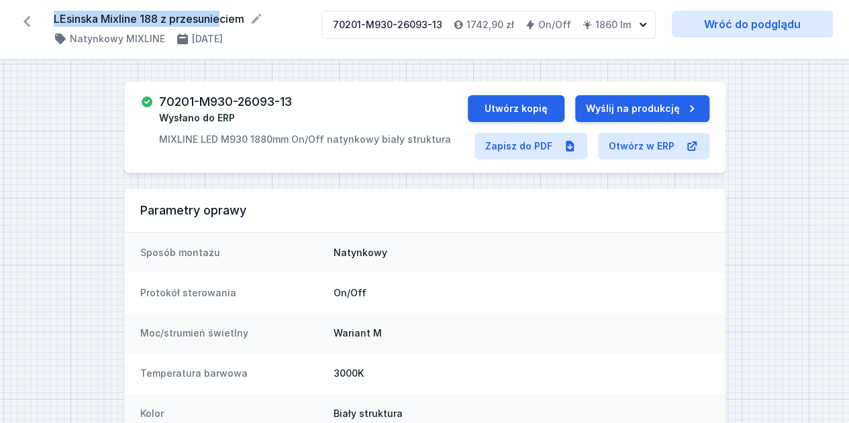
scroll to position [0, 0]
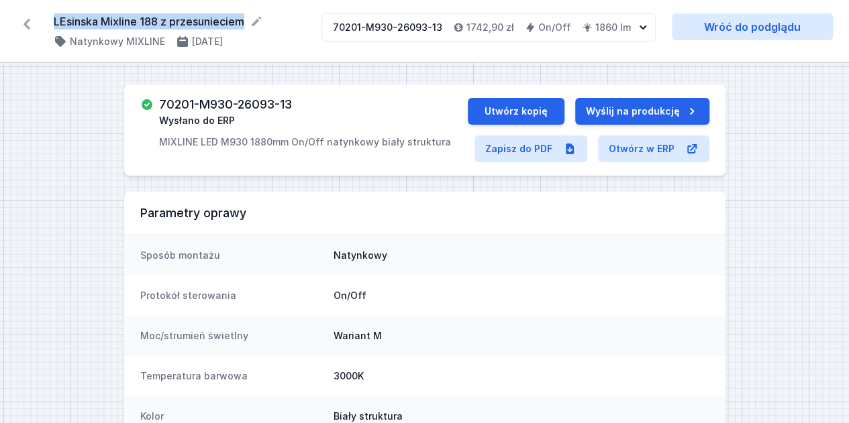
drag, startPoint x: 50, startPoint y: 18, endPoint x: 248, endPoint y: 11, distance: 198.1
click at [248, 11] on div "LEsinska Mixline 188 z przesunieciem ( 11842 /v 1 ) Natynkowy MIXLINE [DATE] 70…" at bounding box center [424, 31] width 849 height 62
copy form "LEsinska Mixline 188 z przesunieciem"
click at [28, 25] on icon at bounding box center [26, 23] width 21 height 21
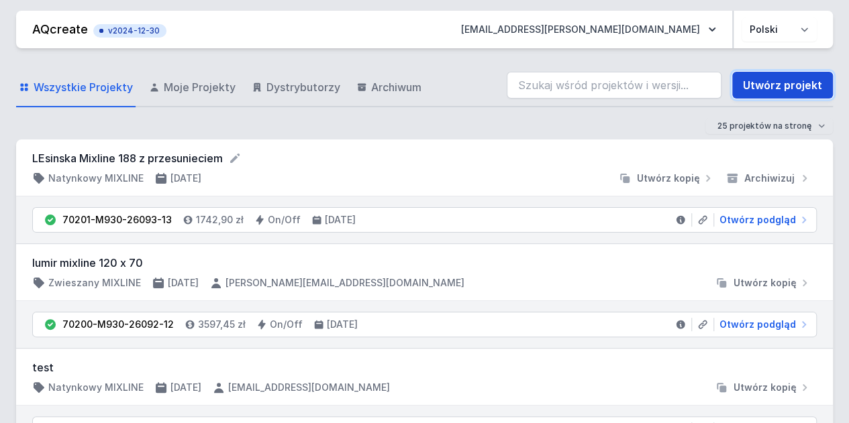
click at [757, 91] on link "Utwórz projekt" at bounding box center [782, 85] width 101 height 27
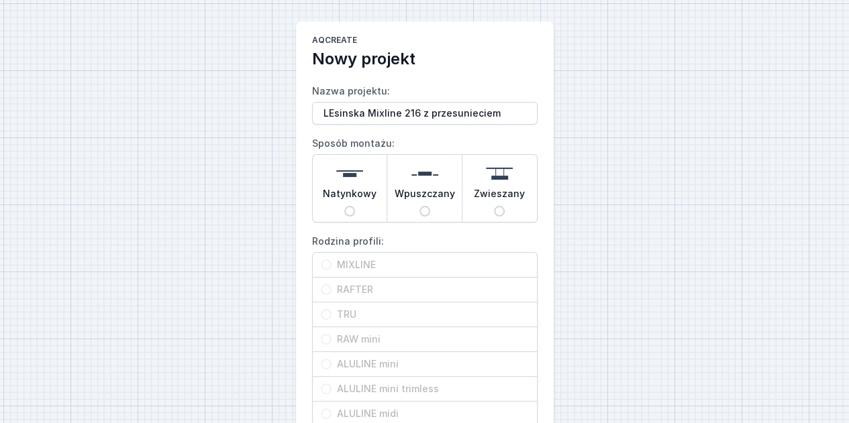
click at [368, 183] on div "Natynkowy" at bounding box center [350, 188] width 74 height 67
click at [355, 206] on input "Natynkowy" at bounding box center [349, 211] width 11 height 11
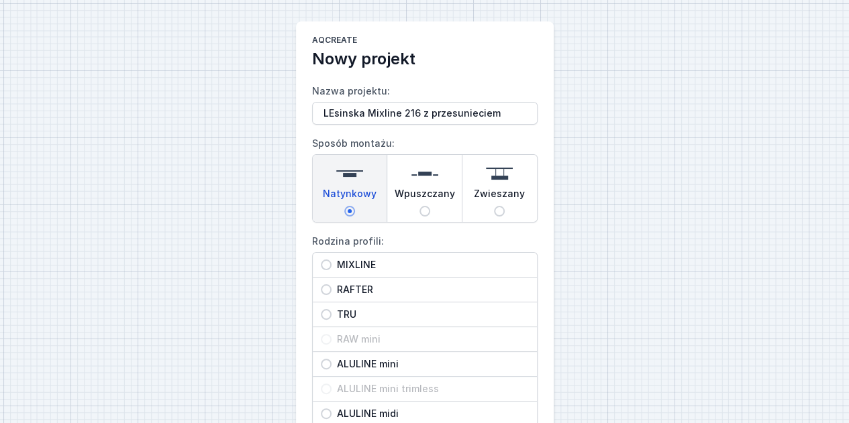
click at [368, 262] on span "MIXLINE" at bounding box center [429, 264] width 197 height 13
click at [331, 262] on input "MIXLINE" at bounding box center [326, 265] width 11 height 11
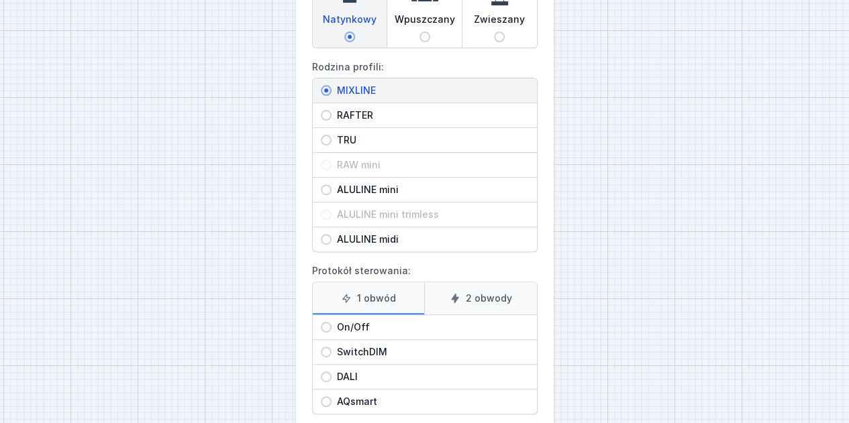
scroll to position [244, 0]
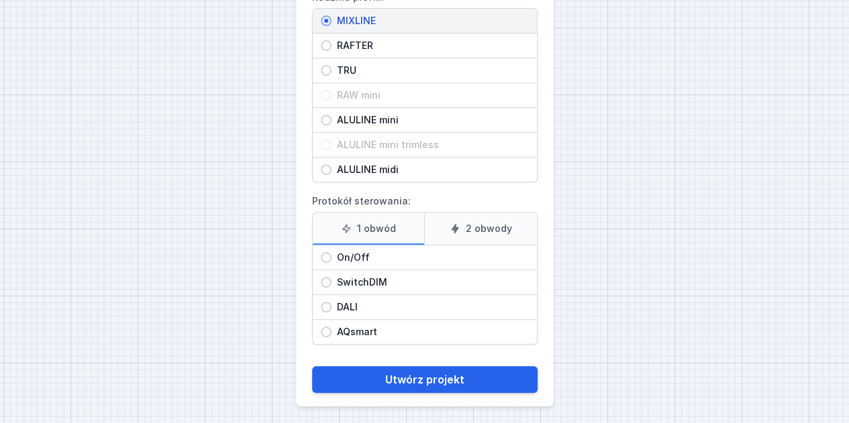
click at [382, 253] on span "On/Off" at bounding box center [429, 257] width 197 height 13
click at [331, 253] on input "On/Off" at bounding box center [326, 257] width 11 height 11
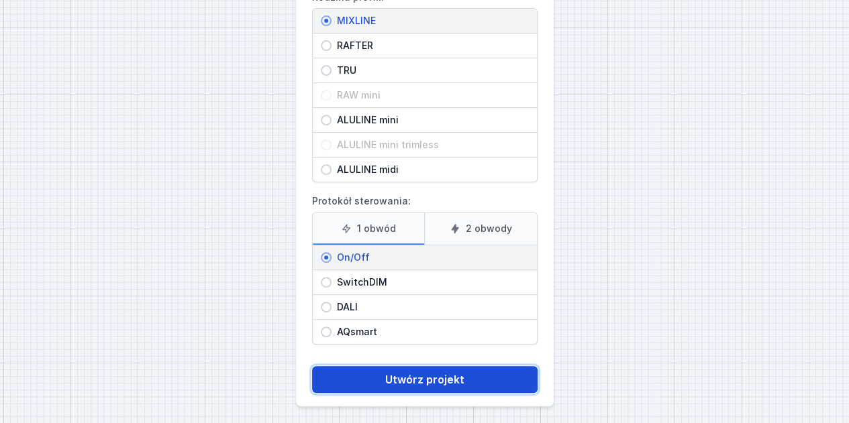
click at [399, 378] on button "Utwórz projekt" at bounding box center [424, 379] width 225 height 27
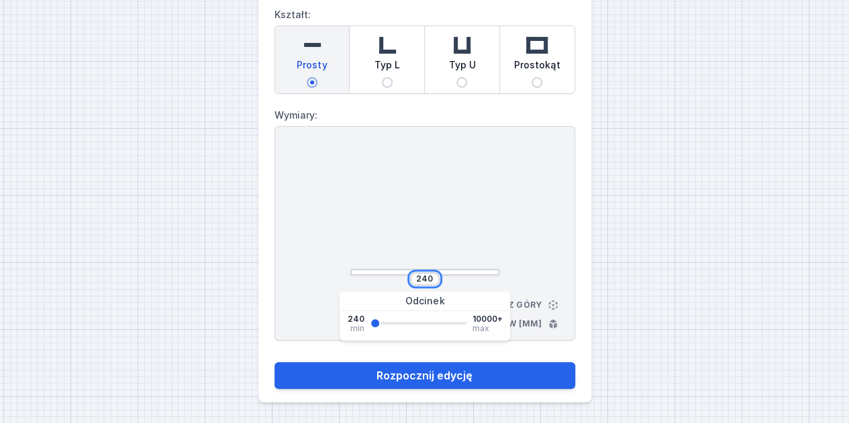
click at [427, 274] on input "240" at bounding box center [424, 279] width 21 height 11
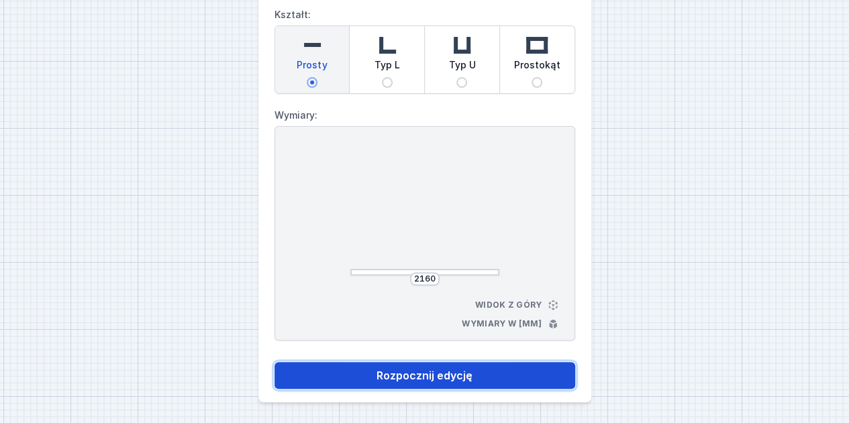
click at [459, 371] on button "Rozpocznij edycję" at bounding box center [424, 375] width 301 height 27
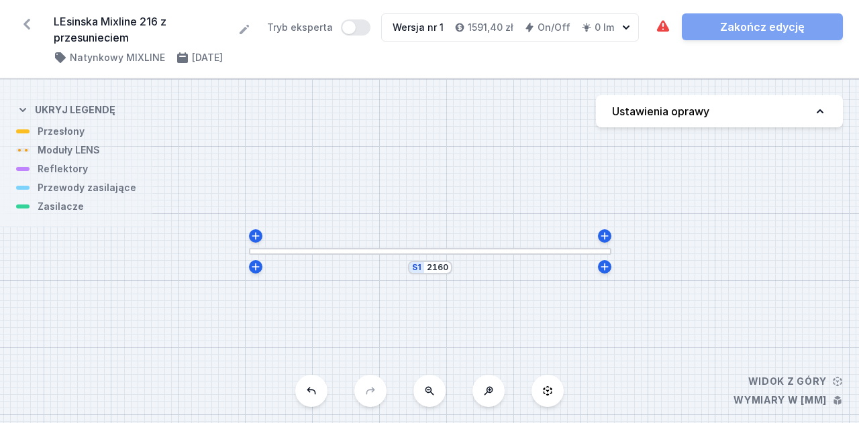
click at [761, 124] on button "Ustawienia oprawy" at bounding box center [719, 111] width 247 height 32
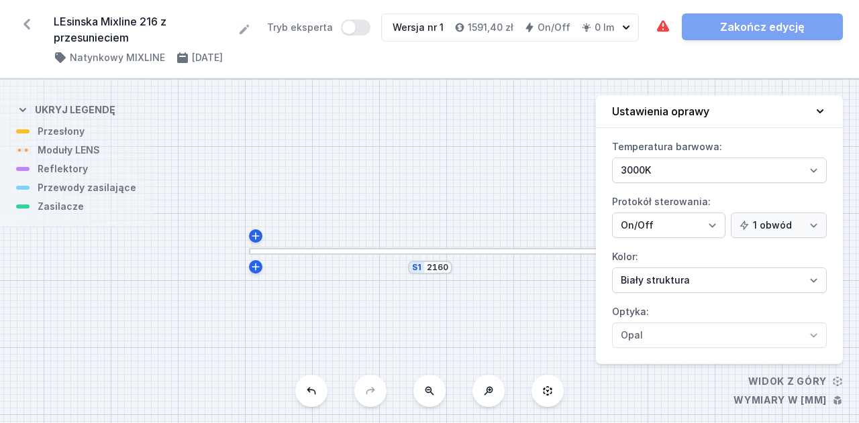
click at [761, 124] on button "Ustawienia oprawy" at bounding box center [719, 111] width 247 height 33
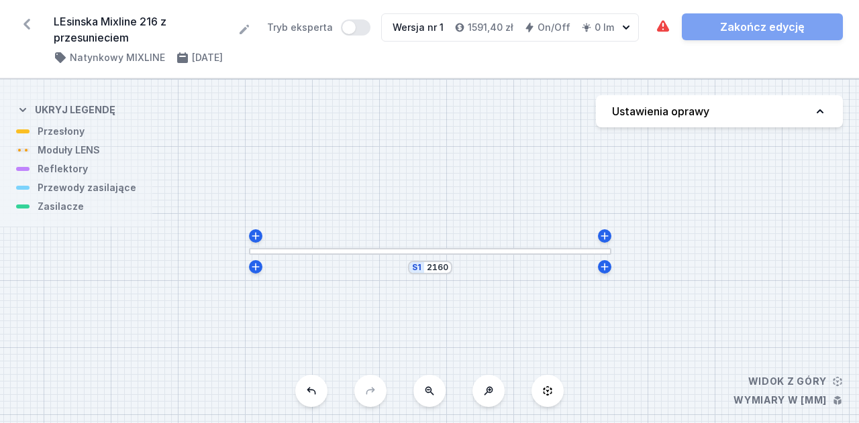
click at [466, 253] on div at bounding box center [430, 251] width 362 height 7
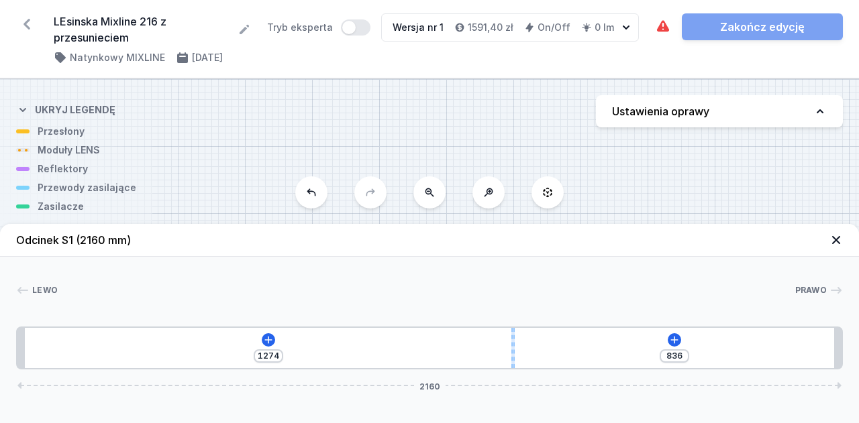
drag, startPoint x: 428, startPoint y: 352, endPoint x: 515, endPoint y: 355, distance: 86.6
click at [515, 355] on div "[PHONE_NUMBER]" at bounding box center [429, 348] width 827 height 43
click at [268, 338] on icon at bounding box center [267, 339] width 7 height 7
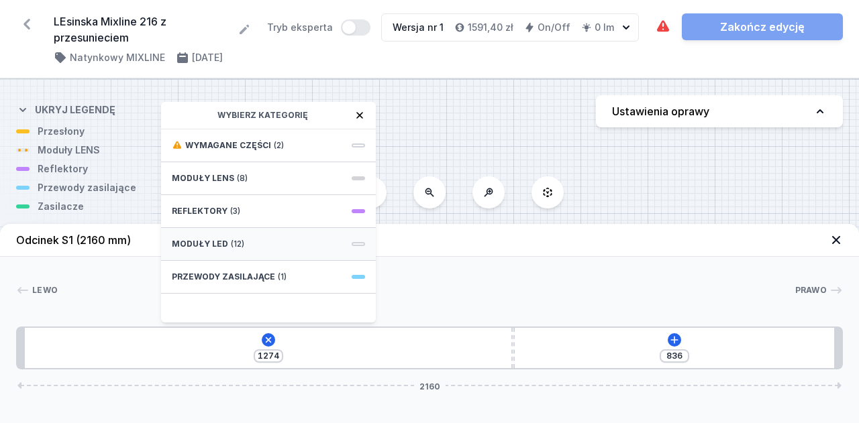
click at [267, 246] on div "Moduły LED (12)" at bounding box center [268, 244] width 215 height 33
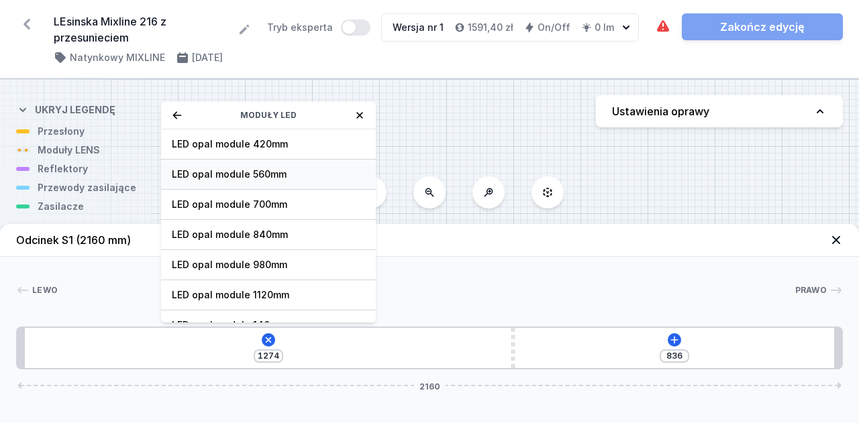
click at [307, 170] on span "LED opal module 560mm" at bounding box center [268, 174] width 193 height 13
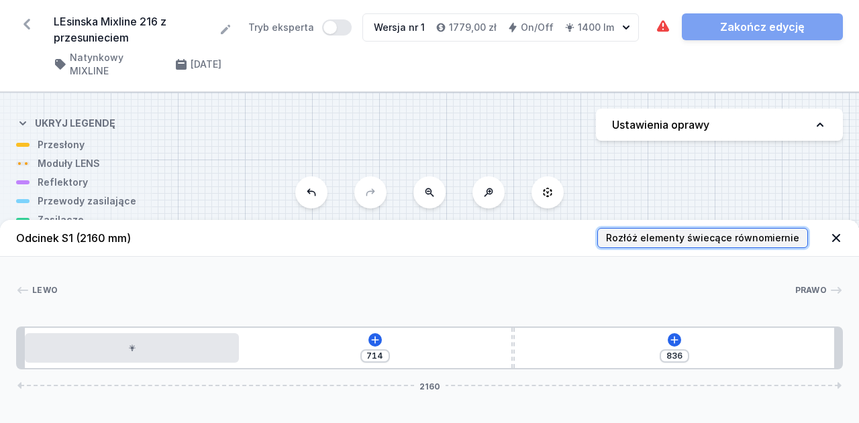
click at [667, 232] on span "Rozłóż elementy świecące równomiernie" at bounding box center [702, 238] width 193 height 13
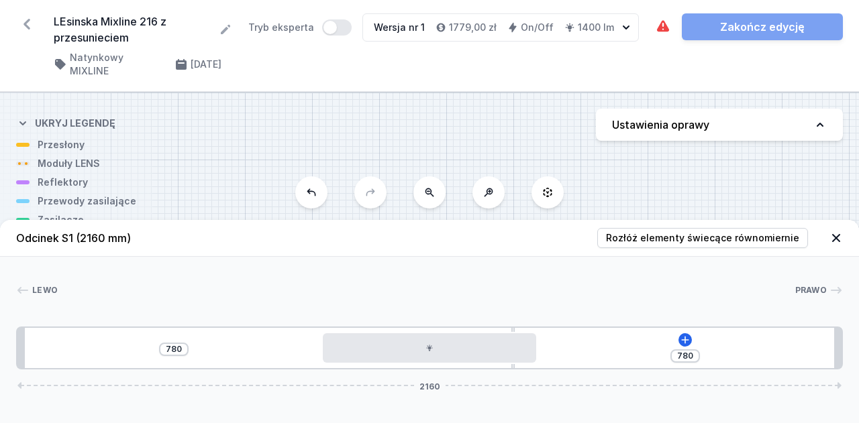
click at [512, 327] on div "[PHONE_NUMBER]" at bounding box center [429, 348] width 827 height 43
drag, startPoint x: 512, startPoint y: 329, endPoint x: 640, endPoint y: 346, distance: 129.2
click at [640, 346] on div "[PHONE_NUMBER]" at bounding box center [429, 348] width 827 height 43
click at [690, 340] on icon at bounding box center [685, 340] width 11 height 11
click at [690, 340] on div "[PHONE_NUMBER]" at bounding box center [429, 348] width 827 height 43
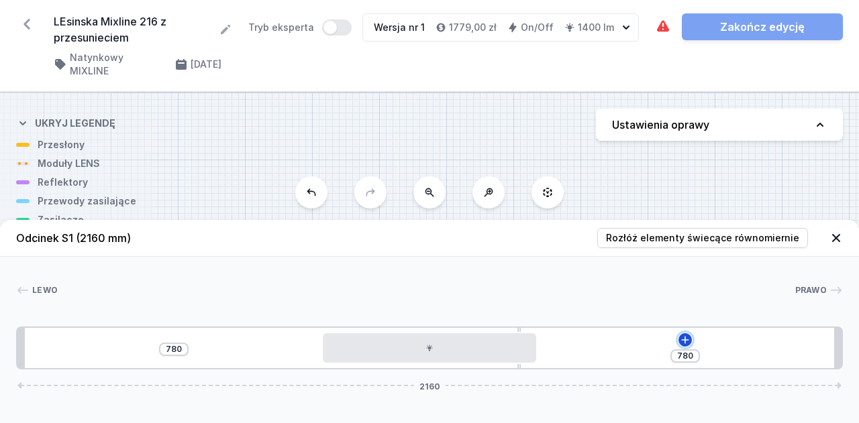
click at [690, 340] on icon at bounding box center [685, 340] width 11 height 11
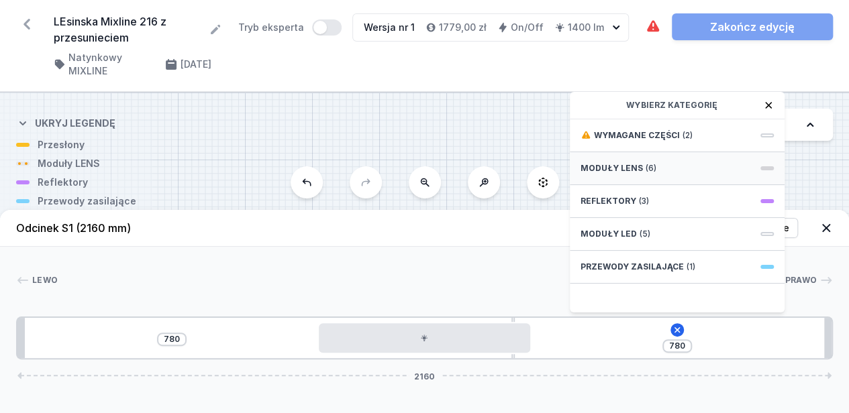
click at [719, 178] on div "Moduły LENS (6)" at bounding box center [677, 168] width 215 height 33
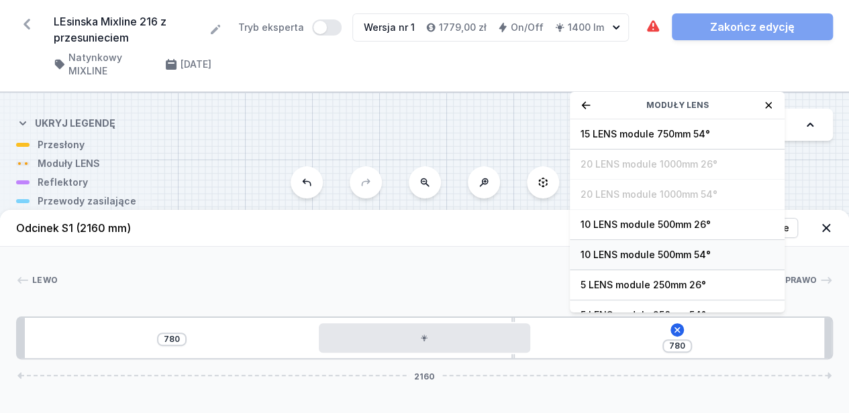
click at [656, 258] on span "10 LENS module 500mm 54°" at bounding box center [676, 254] width 193 height 13
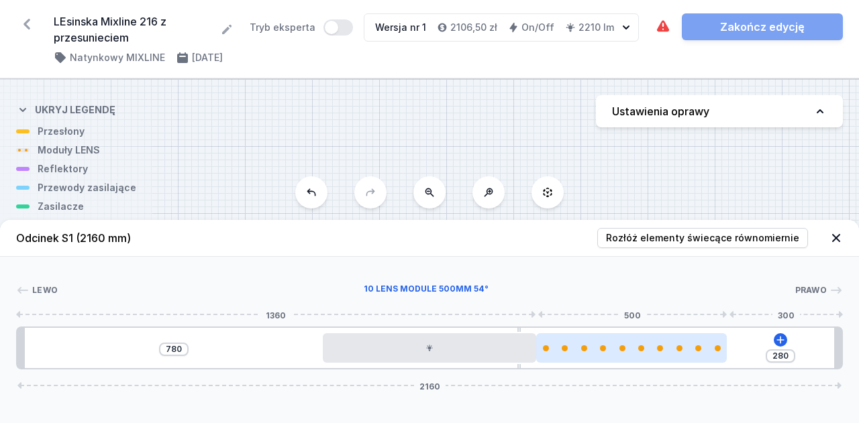
click at [629, 362] on div at bounding box center [631, 349] width 191 height 30
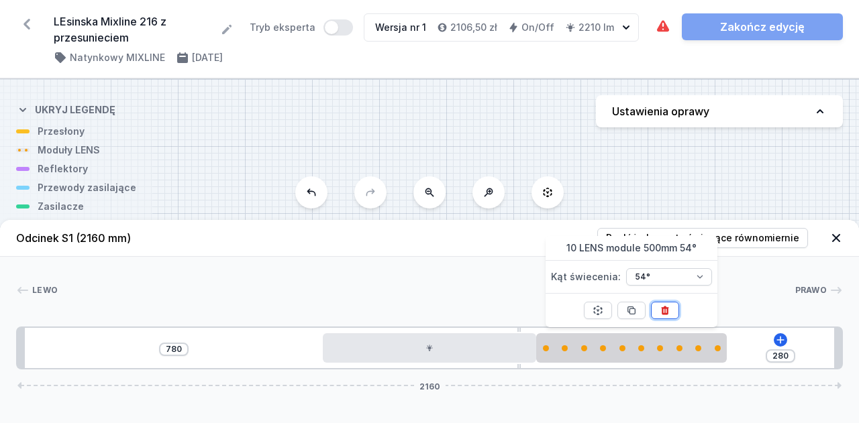
click at [664, 315] on icon at bounding box center [665, 310] width 11 height 11
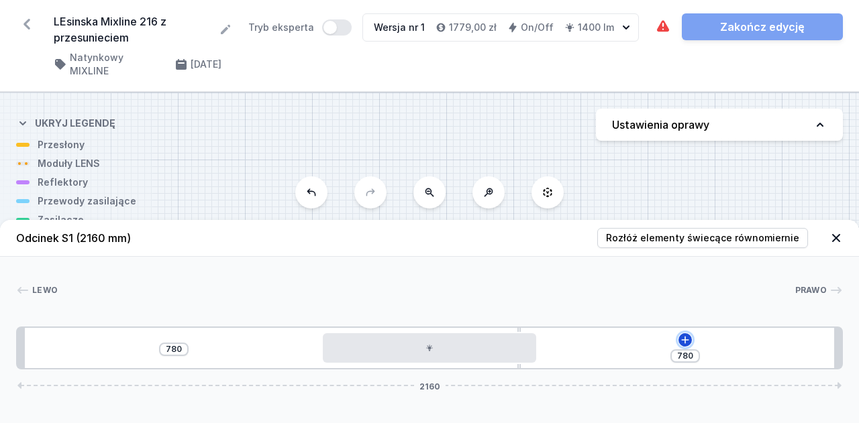
click at [681, 334] on button at bounding box center [684, 340] width 13 height 13
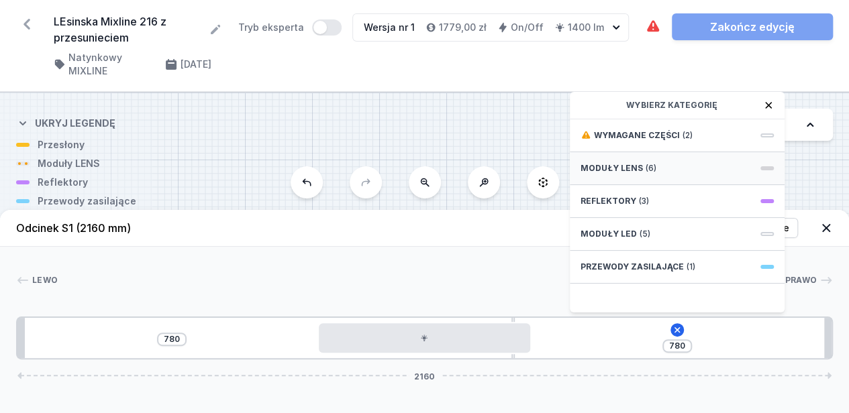
click at [667, 181] on div "Moduły LENS (6)" at bounding box center [677, 168] width 215 height 33
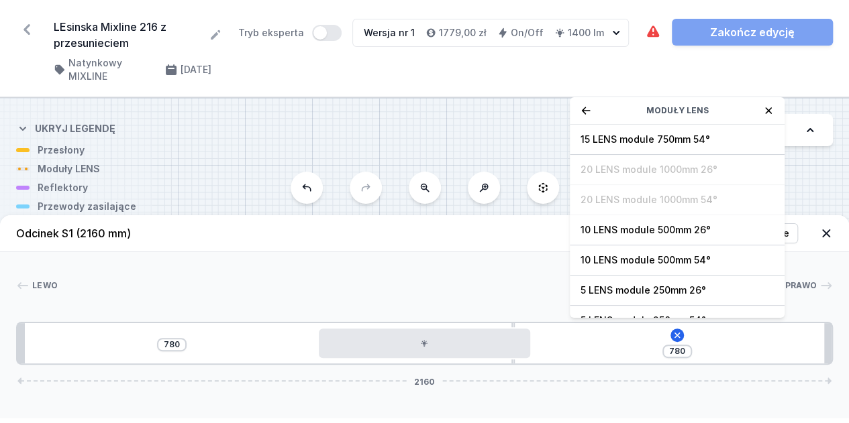
scroll to position [46, 0]
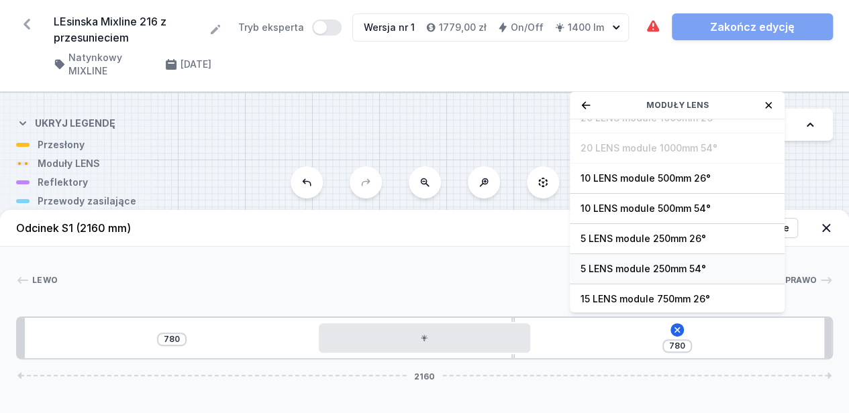
click at [648, 273] on span "5 LENS module 250mm 54°" at bounding box center [676, 268] width 193 height 13
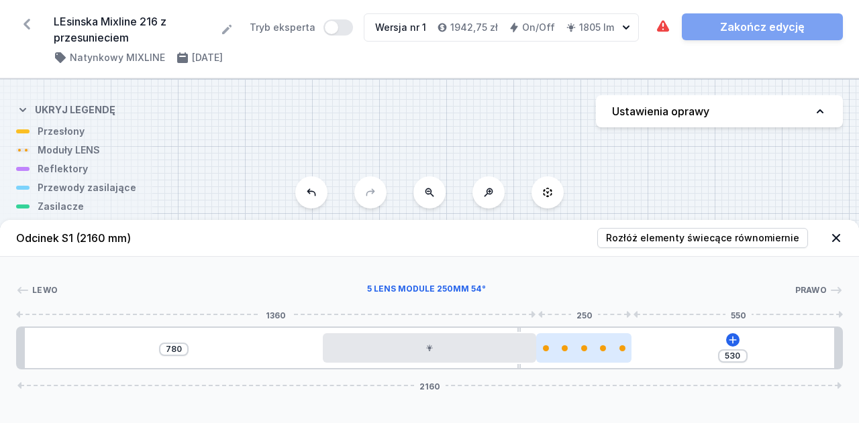
click at [596, 349] on div at bounding box center [583, 349] width 95 height 6
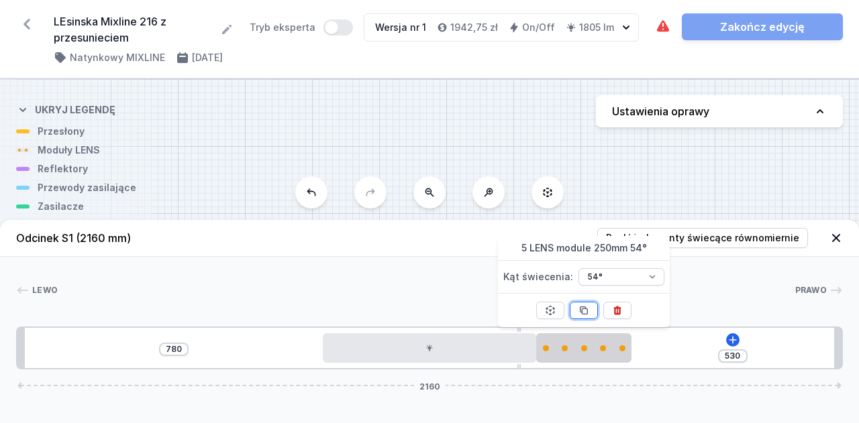
click at [589, 311] on icon at bounding box center [583, 310] width 11 height 11
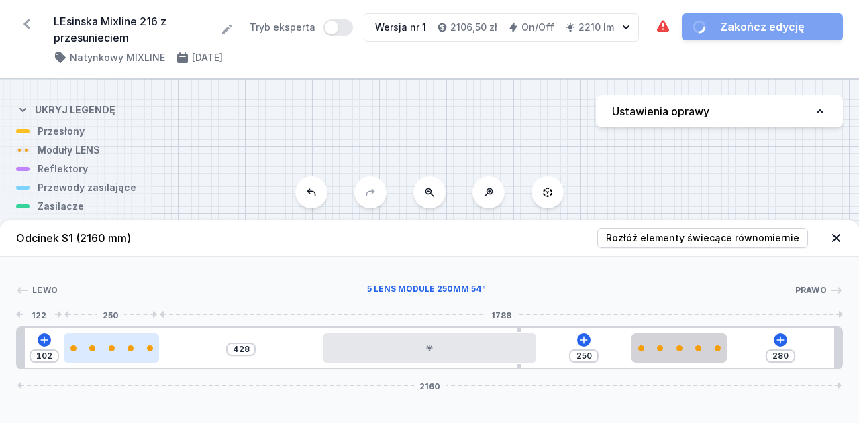
drag, startPoint x: 600, startPoint y: 344, endPoint x: 121, endPoint y: 358, distance: 479.3
click at [121, 358] on div at bounding box center [111, 349] width 95 height 30
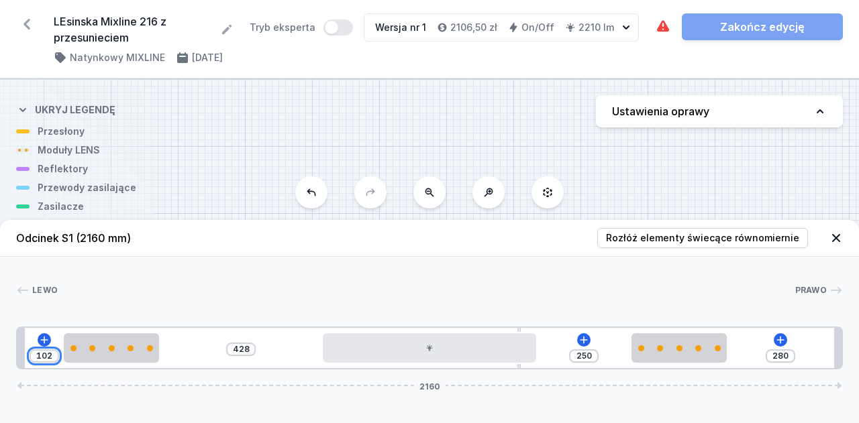
click at [54, 351] on input "102" at bounding box center [44, 356] width 21 height 11
click at [545, 287] on div at bounding box center [426, 290] width 737 height 13
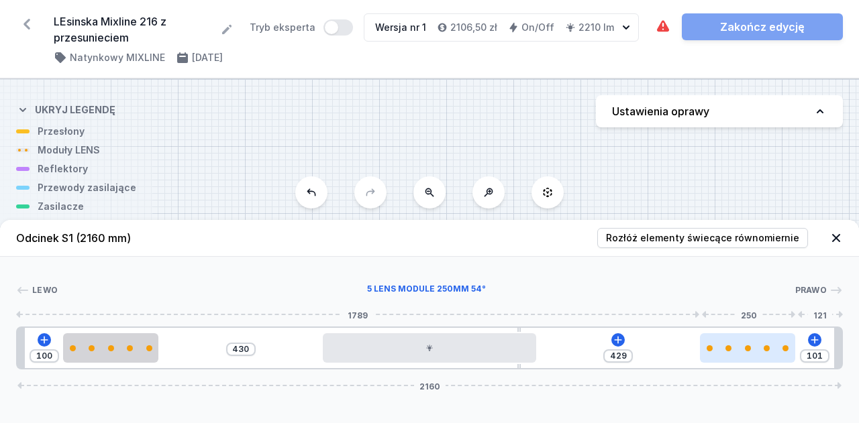
drag, startPoint x: 716, startPoint y: 347, endPoint x: 792, endPoint y: 350, distance: 75.9
click at [792, 350] on div at bounding box center [747, 349] width 95 height 6
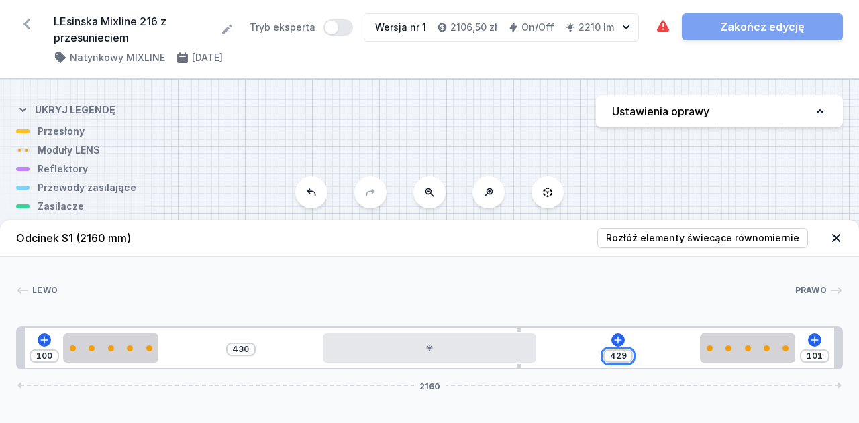
click at [625, 353] on input "429" at bounding box center [617, 356] width 21 height 11
click at [656, 299] on div "[PERSON_NAME]" at bounding box center [429, 293] width 827 height 19
click at [620, 337] on icon at bounding box center [618, 340] width 11 height 11
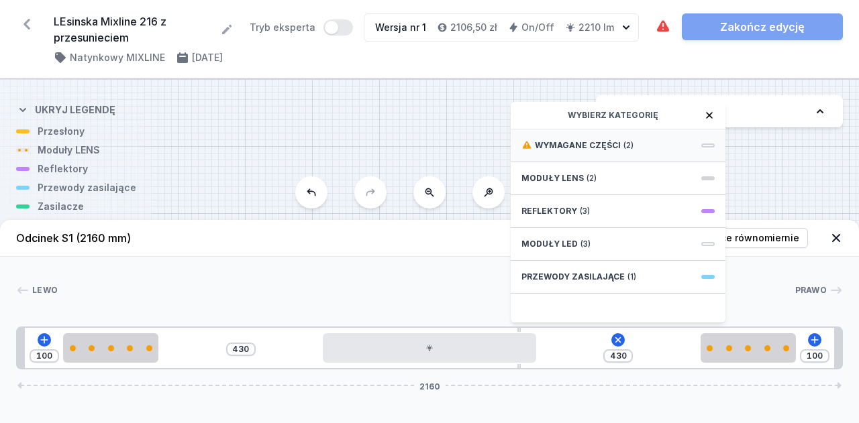
click at [654, 151] on div "Wymagane części (2)" at bounding box center [618, 146] width 215 height 33
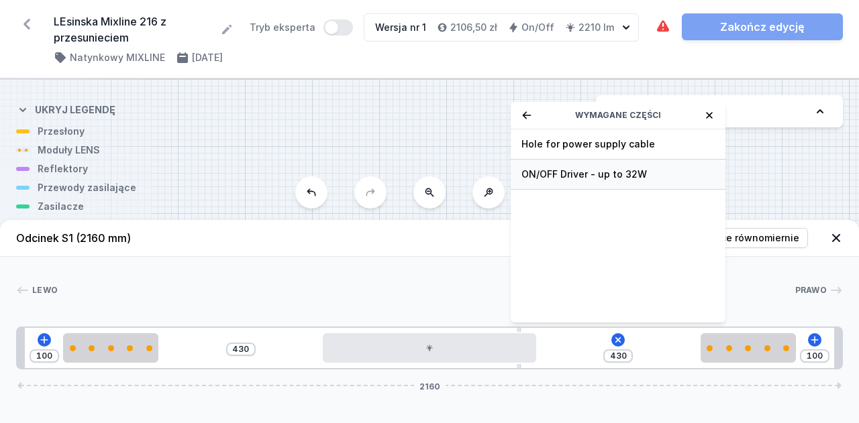
click at [626, 170] on span "ON/OFF Driver - up to 32W" at bounding box center [617, 174] width 193 height 13
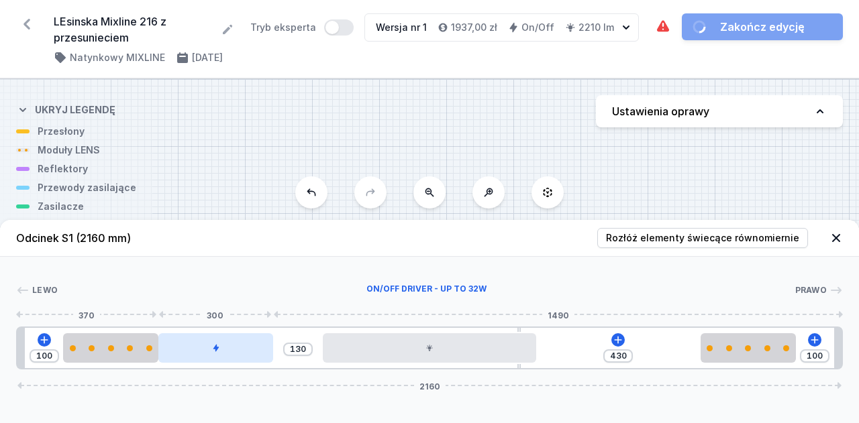
drag, startPoint x: 592, startPoint y: 356, endPoint x: 234, endPoint y: 344, distance: 358.5
click at [234, 344] on div at bounding box center [215, 349] width 115 height 30
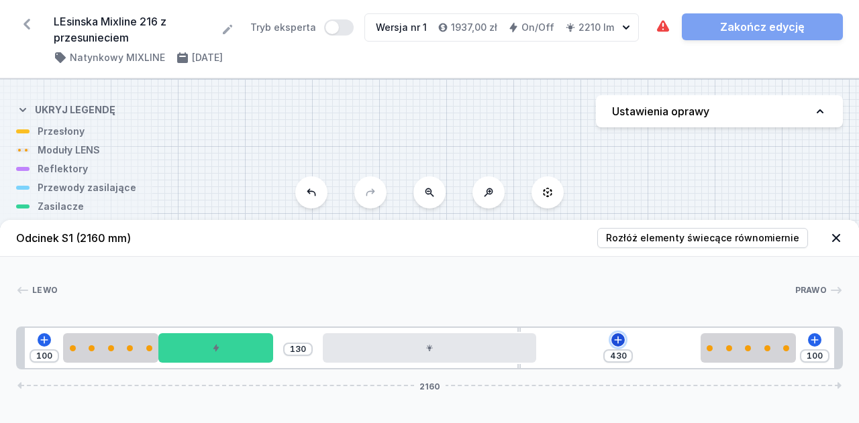
click at [619, 340] on icon at bounding box center [618, 339] width 7 height 7
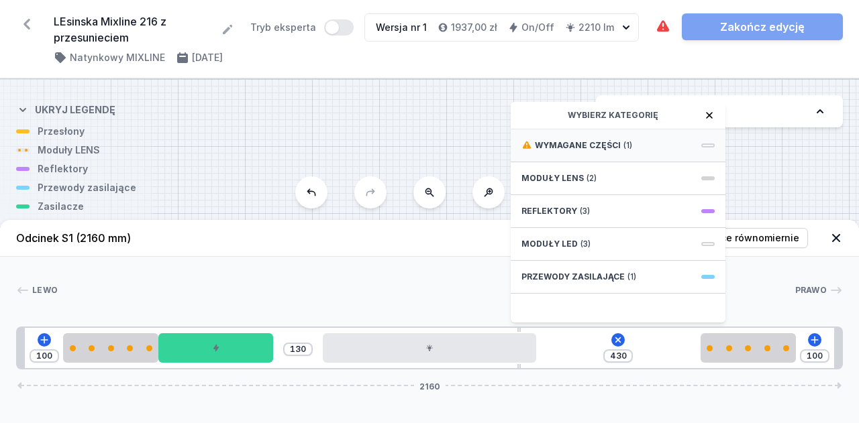
click at [666, 140] on div "Wymagane części (1)" at bounding box center [618, 146] width 215 height 33
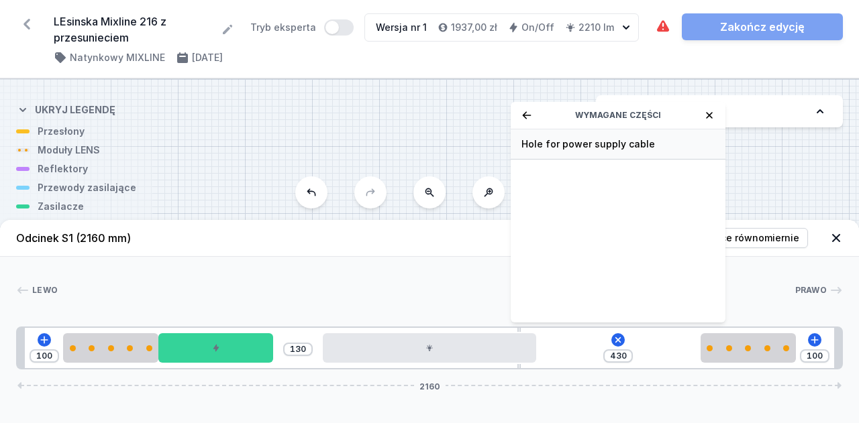
click at [663, 138] on span "Hole for power supply cable" at bounding box center [617, 144] width 193 height 13
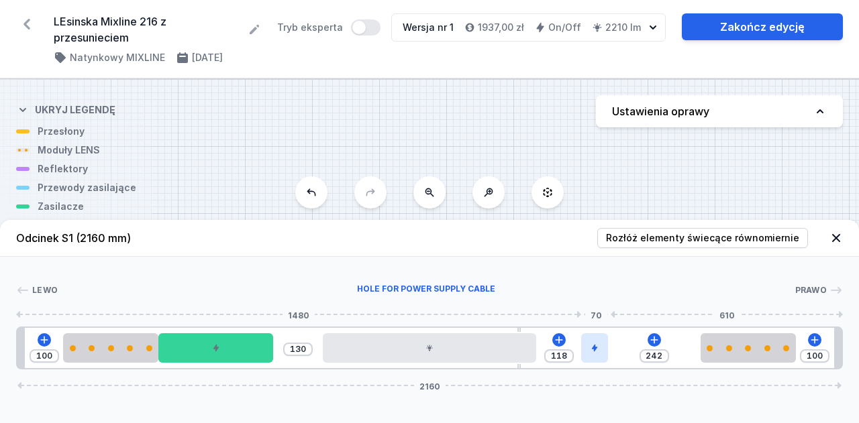
drag, startPoint x: 556, startPoint y: 348, endPoint x: 605, endPoint y: 348, distance: 49.7
click at [605, 348] on div at bounding box center [594, 349] width 27 height 30
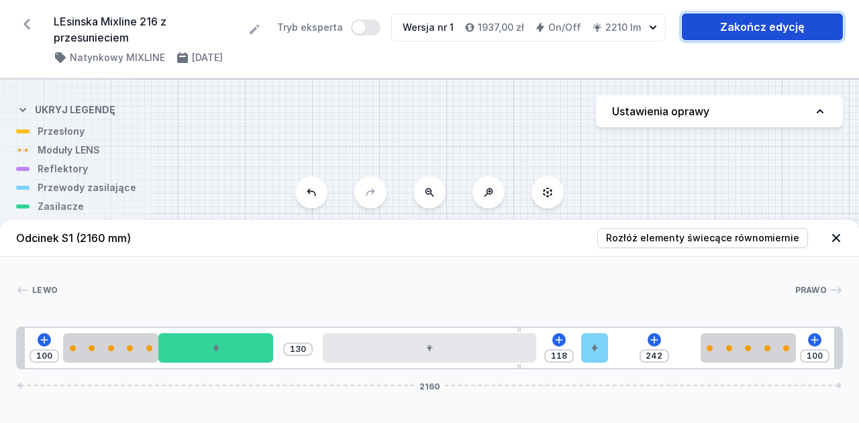
click at [760, 37] on link "Zakończ edycję" at bounding box center [762, 26] width 161 height 27
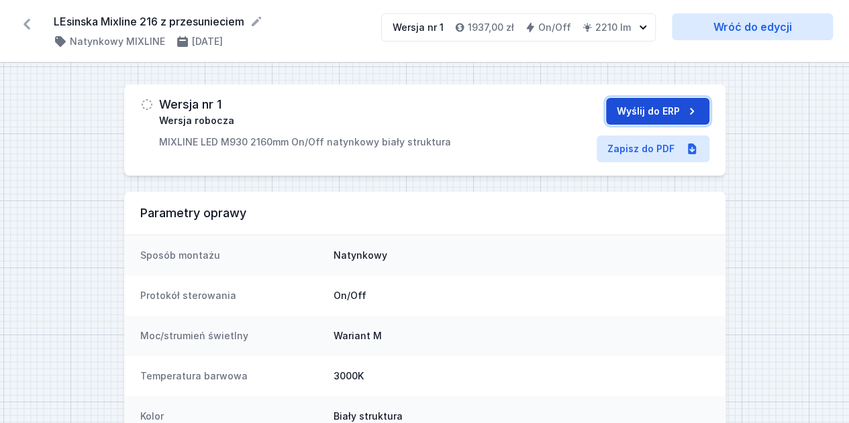
click at [670, 108] on button "Wyślij do ERP" at bounding box center [657, 111] width 103 height 27
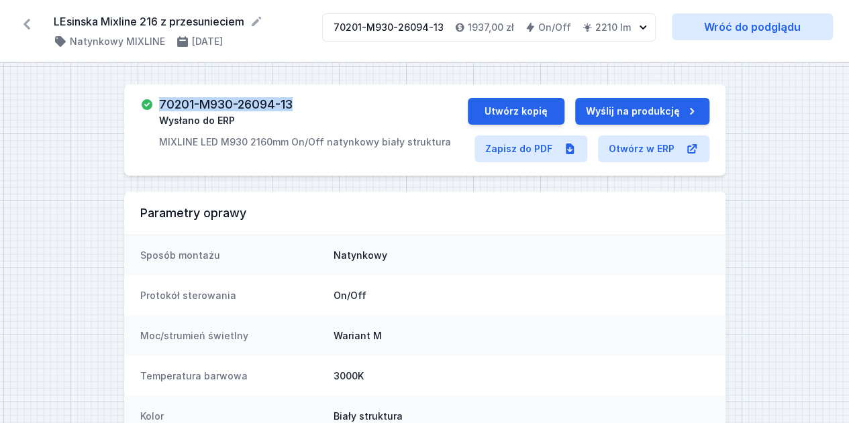
drag, startPoint x: 298, startPoint y: 103, endPoint x: 158, endPoint y: 105, distance: 139.6
click at [159, 105] on div "70201-M930-26094-13 Wysłano do ERP MIXLINE LED M930 2160mm On/Off natynkowy bia…" at bounding box center [305, 123] width 292 height 51
copy h3 "70201-M930-26094-13"
